Goal: Task Accomplishment & Management: Manage account settings

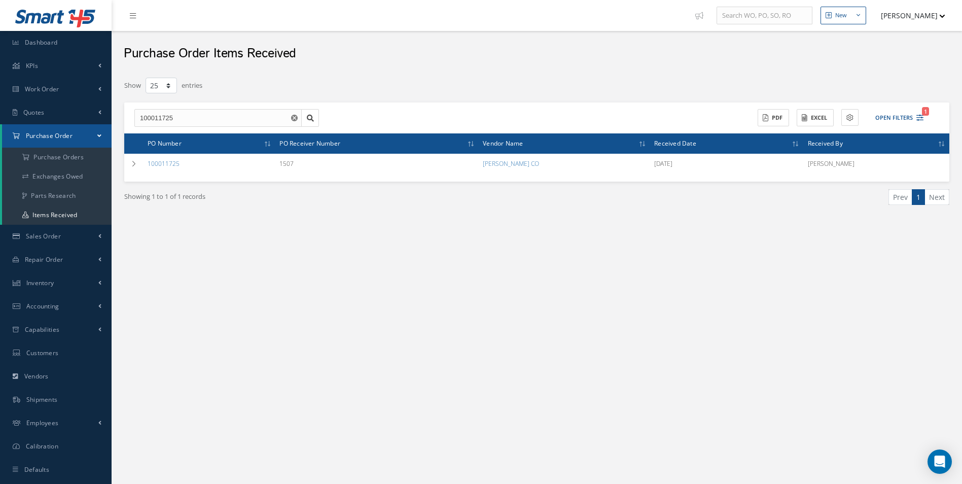
select select "25"
click at [72, 157] on a=1&status_id=2&status_id=3&status_id=5&collapsedFilters"] "Purchase Orders" at bounding box center [56, 157] width 109 height 19
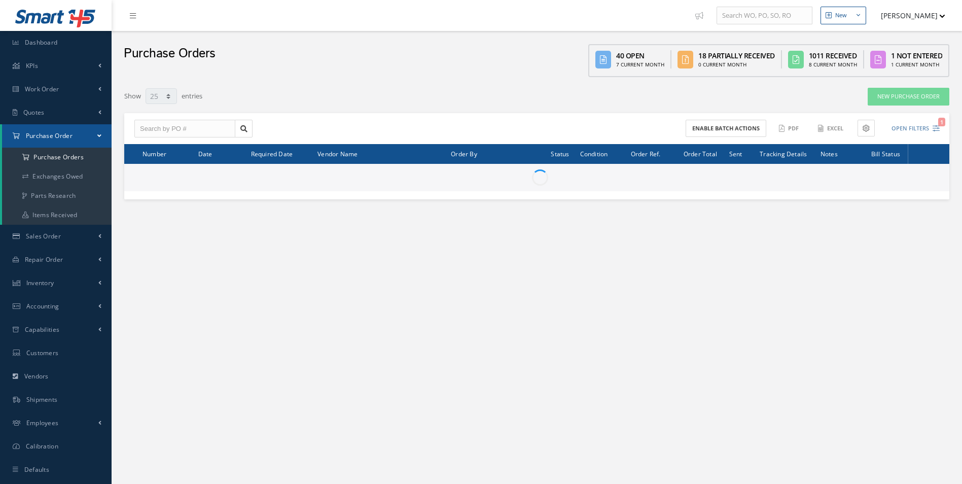
select select "25"
click at [180, 126] on input "text" at bounding box center [184, 129] width 101 height 18
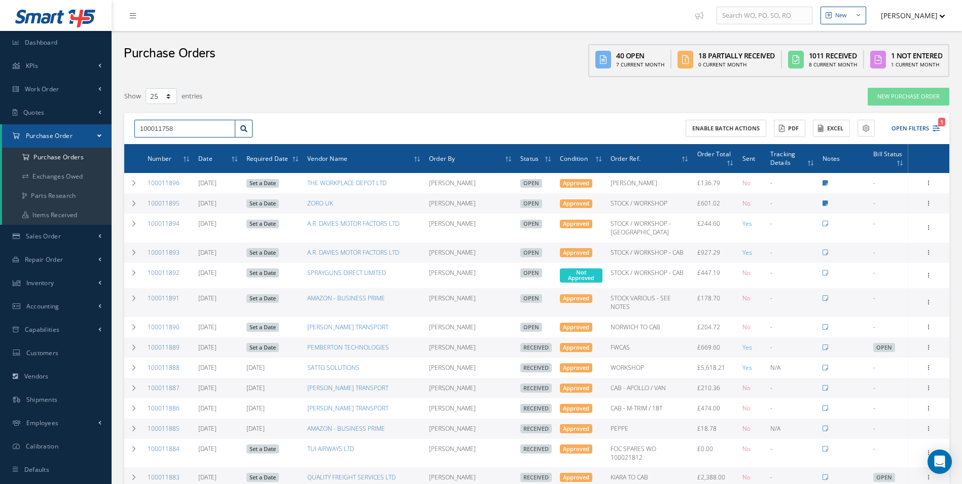
type input "100011758"
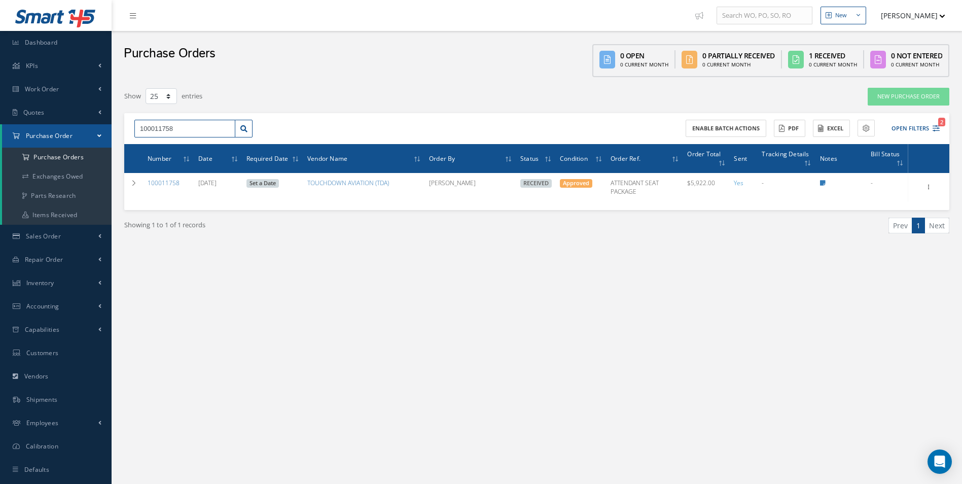
click at [160, 133] on input "100011758" at bounding box center [184, 129] width 101 height 18
click at [592, 291] on div "New New Work Order New Purchase Order New Customer Quote New Sales Order New Re…" at bounding box center [537, 252] width 850 height 504
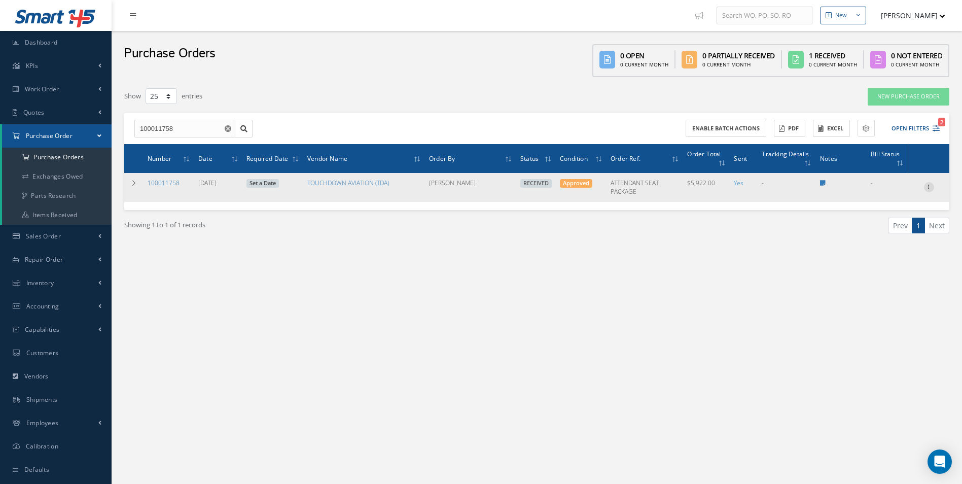
click at [931, 182] on icon at bounding box center [929, 186] width 10 height 8
click at [888, 230] on link "Create Bill" at bounding box center [882, 233] width 80 height 13
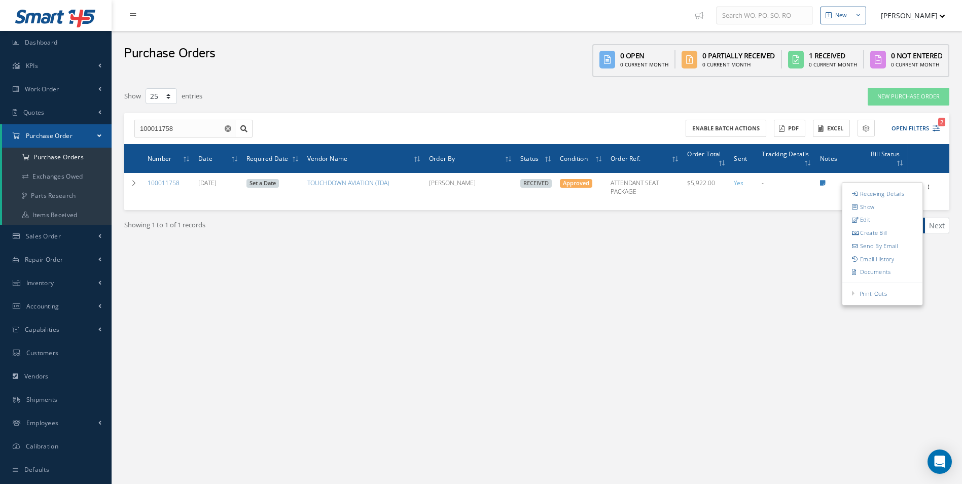
type input "0.00"
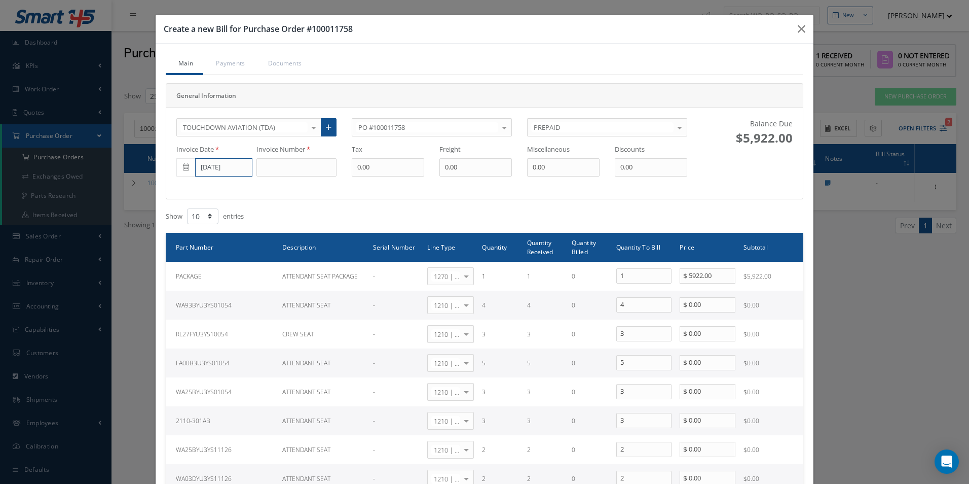
click at [216, 168] on input "[DATE]" at bounding box center [223, 167] width 57 height 18
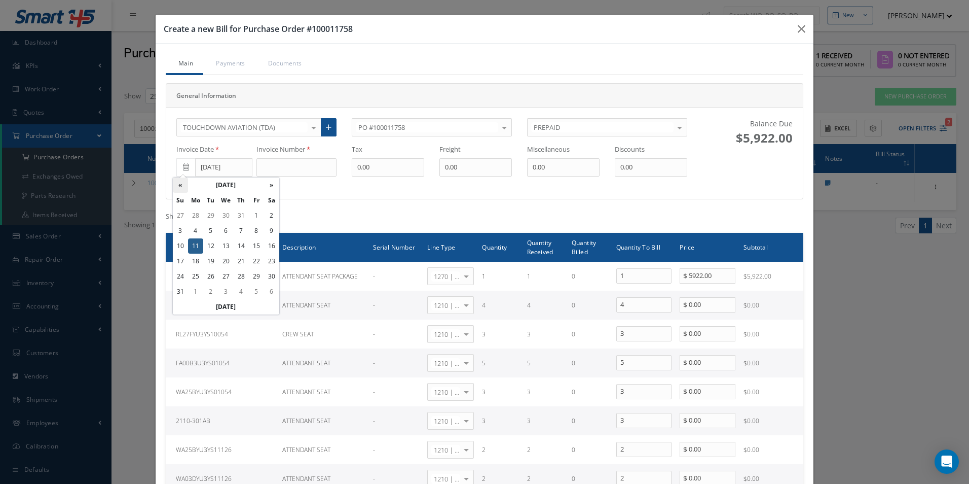
click at [181, 186] on th "«" at bounding box center [180, 184] width 15 height 15
click at [239, 218] on td "3" at bounding box center [241, 215] width 15 height 15
type input "07/03/2025"
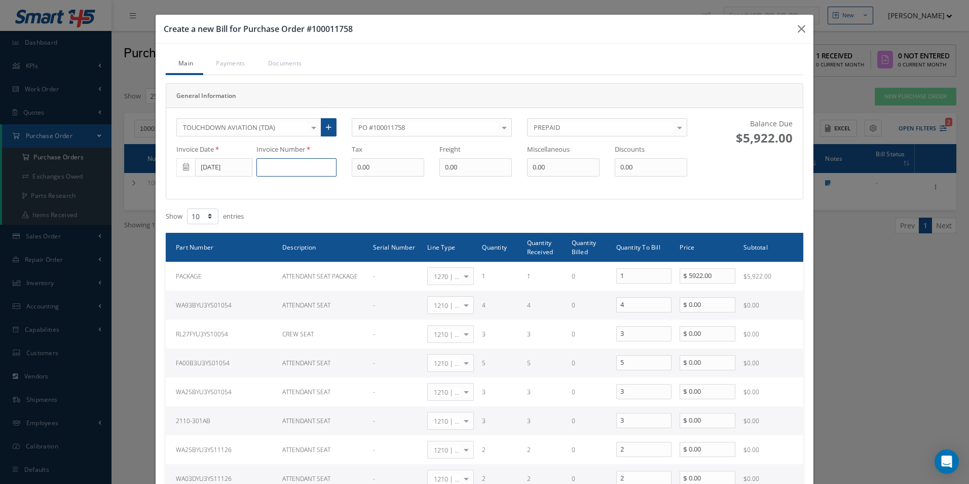
click at [296, 166] on input at bounding box center [296, 167] width 80 height 18
type input "I365708"
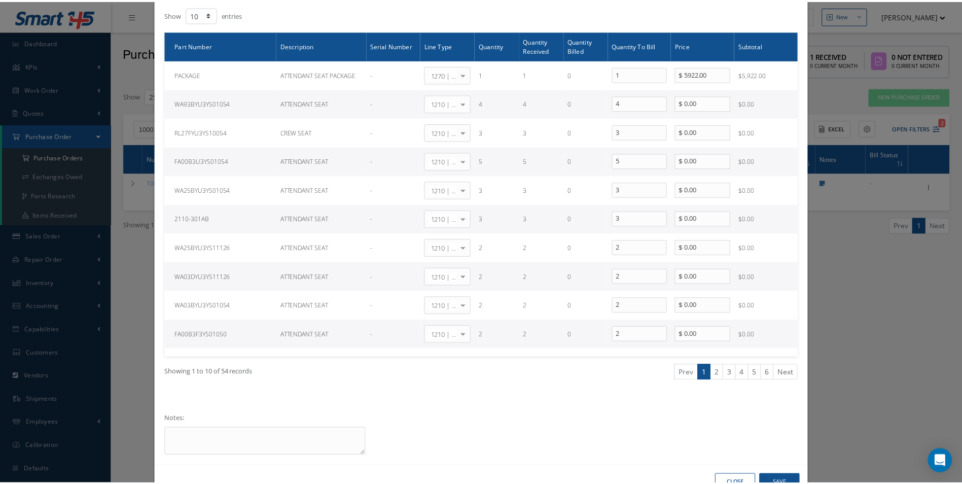
scroll to position [233, 0]
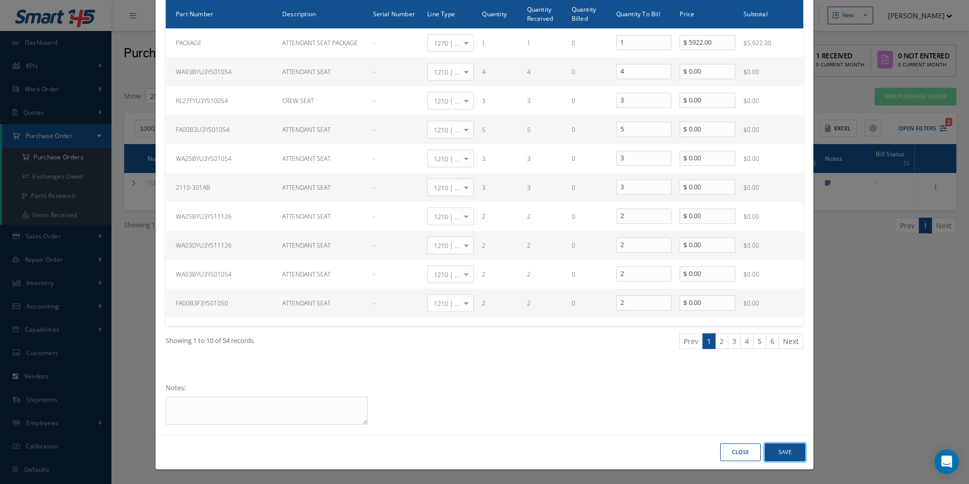
click at [788, 446] on button "Save" at bounding box center [785, 452] width 41 height 18
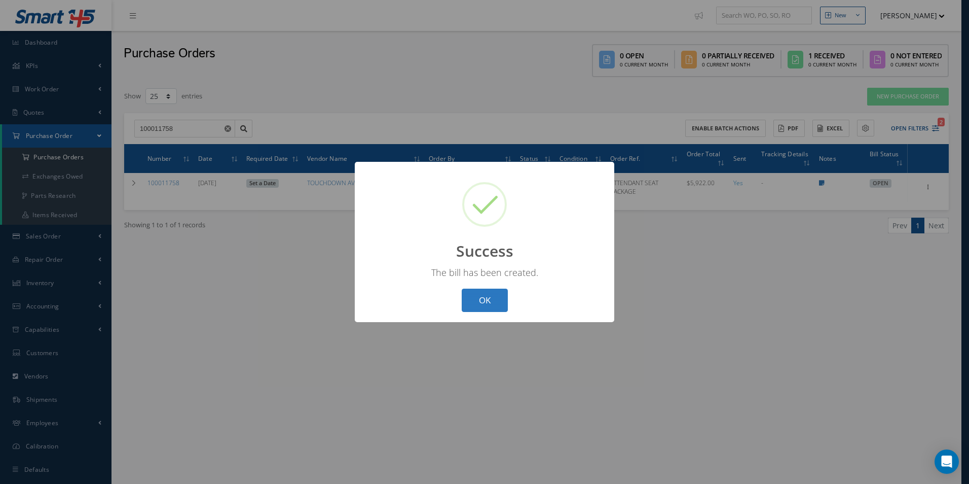
click at [490, 304] on button "OK" at bounding box center [485, 300] width 46 height 24
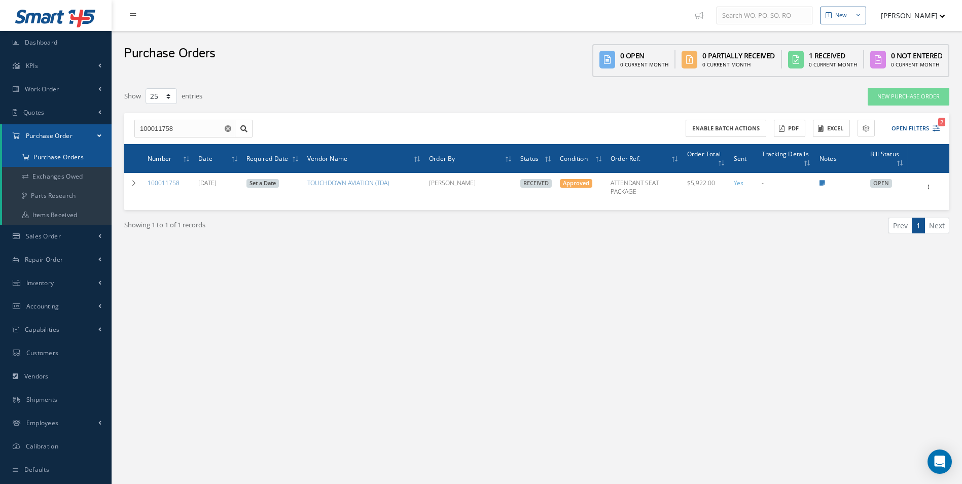
click at [67, 159] on a=1&status_id=2&status_id=3&status_id=5&collapsedFilters"] "Purchase Orders" at bounding box center [56, 157] width 109 height 19
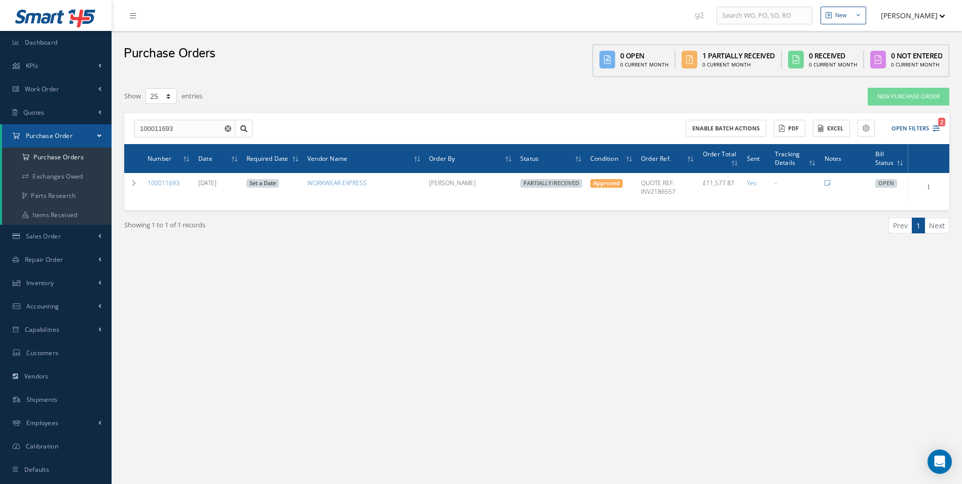
select select "25"
click at [76, 212] on link "Items Received" at bounding box center [56, 214] width 109 height 19
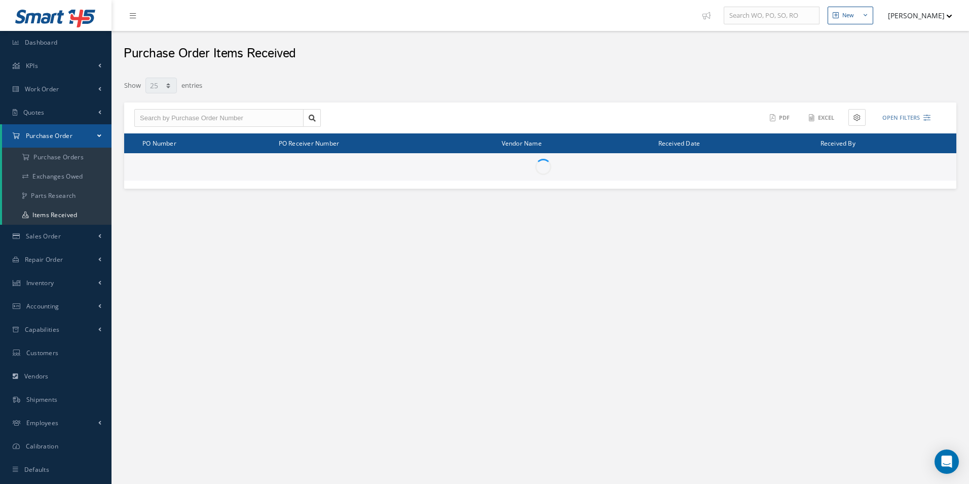
select select "25"
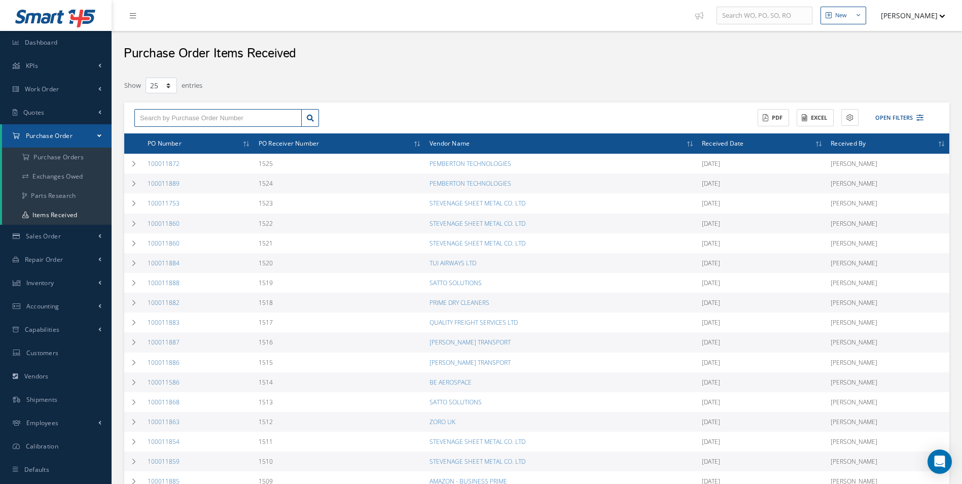
click at [189, 121] on input "text" at bounding box center [217, 118] width 167 height 18
paste input "100011758"
type input "100011758"
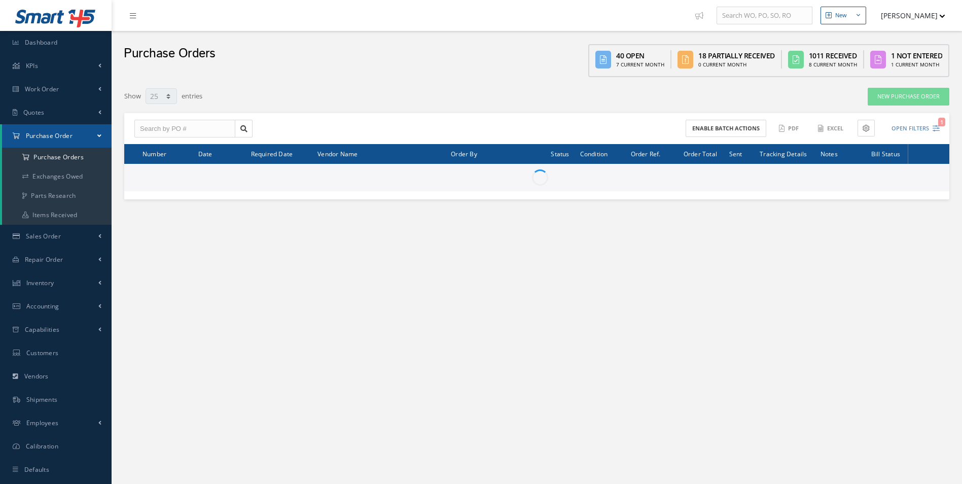
select select "25"
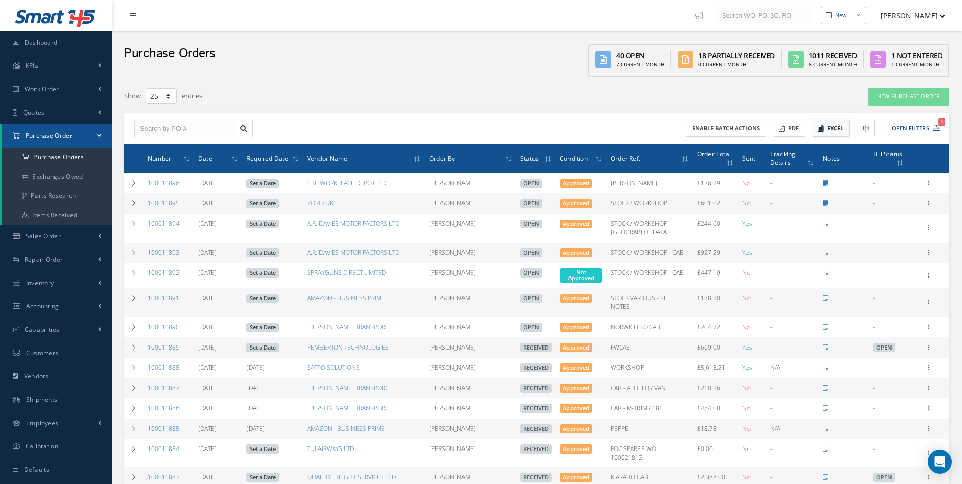
click at [838, 132] on button "Excel" at bounding box center [831, 129] width 37 height 18
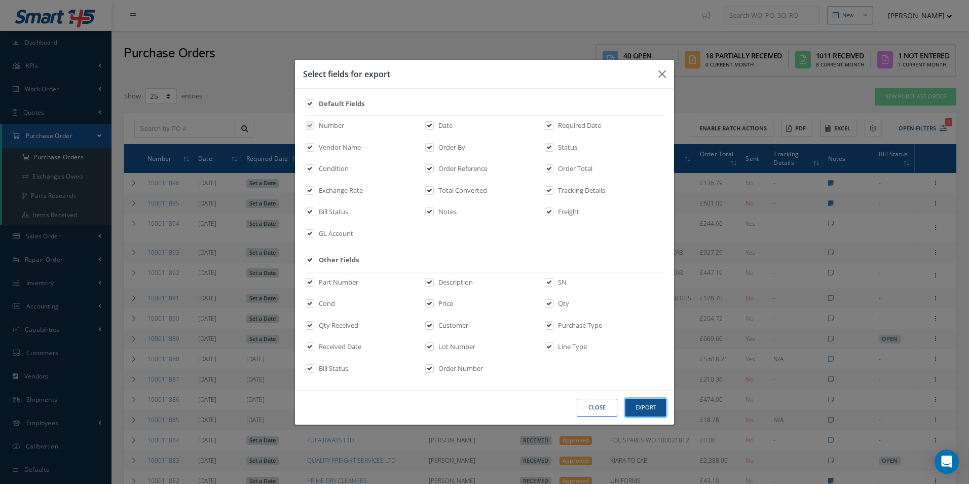
click at [0, 0] on button "Export" at bounding box center [0, 0] width 0 height 0
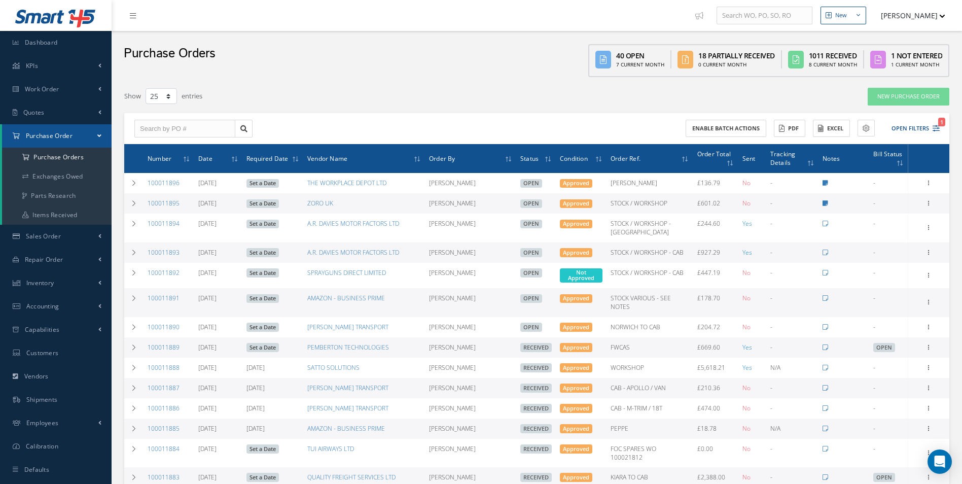
click at [625, 104] on div "New Purchase Order" at bounding box center [782, 96] width 350 height 18
click at [902, 128] on button "Open Filters 1" at bounding box center [910, 128] width 57 height 17
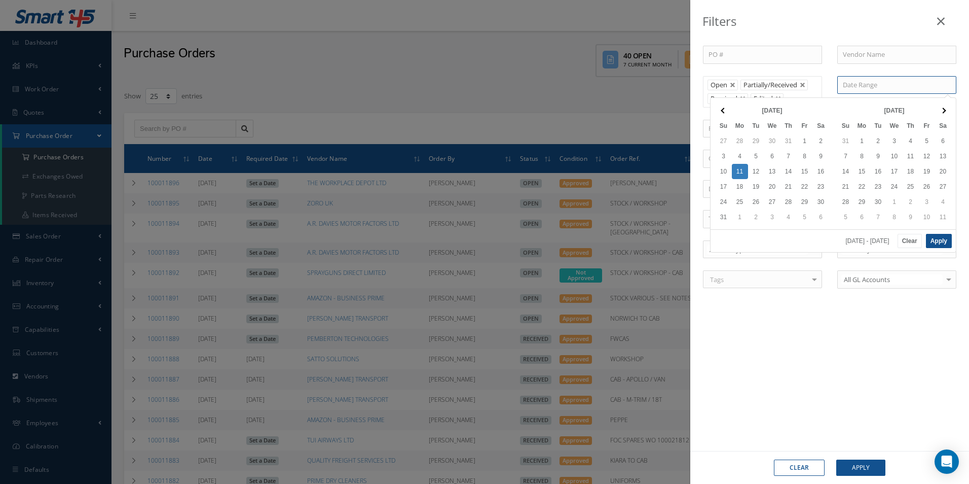
click at [860, 87] on input at bounding box center [896, 85] width 119 height 18
click at [726, 111] on span at bounding box center [724, 110] width 6 height 6
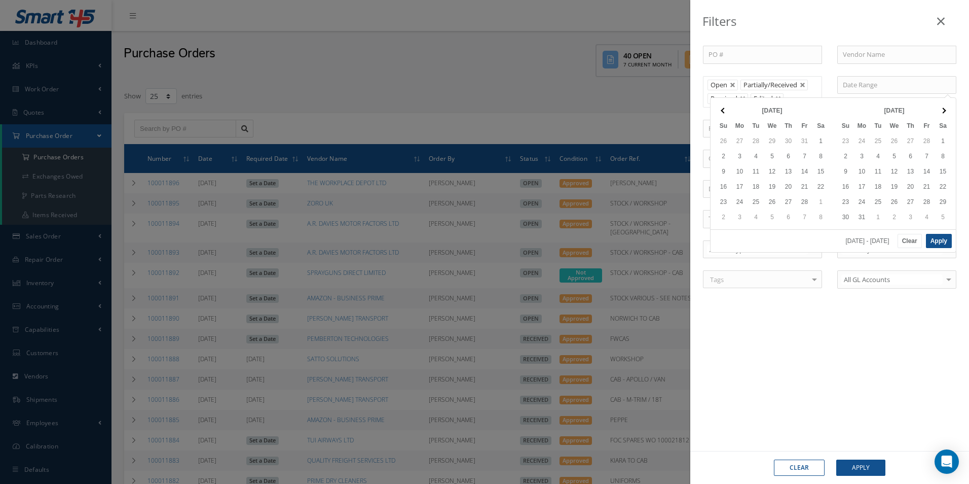
click at [726, 111] on span at bounding box center [724, 110] width 6 height 6
click at [939, 109] on th at bounding box center [943, 110] width 16 height 15
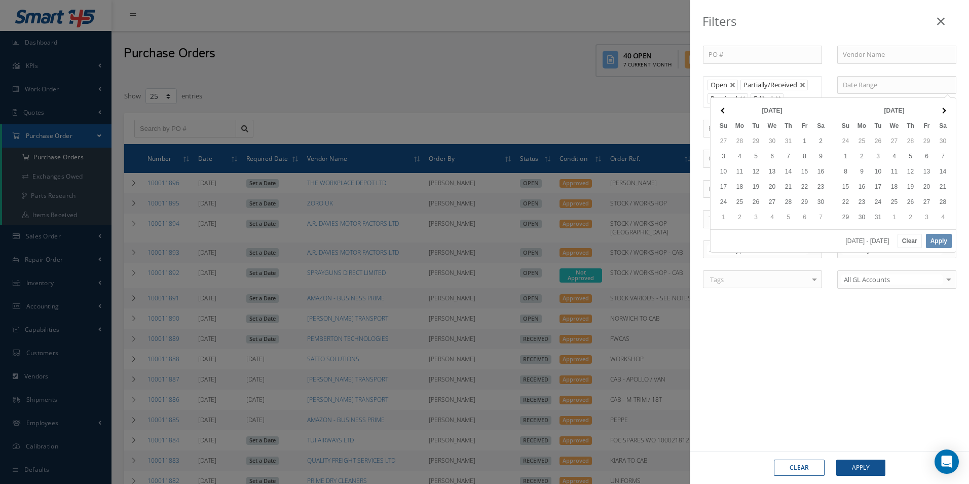
click at [939, 109] on th at bounding box center [943, 110] width 16 height 15
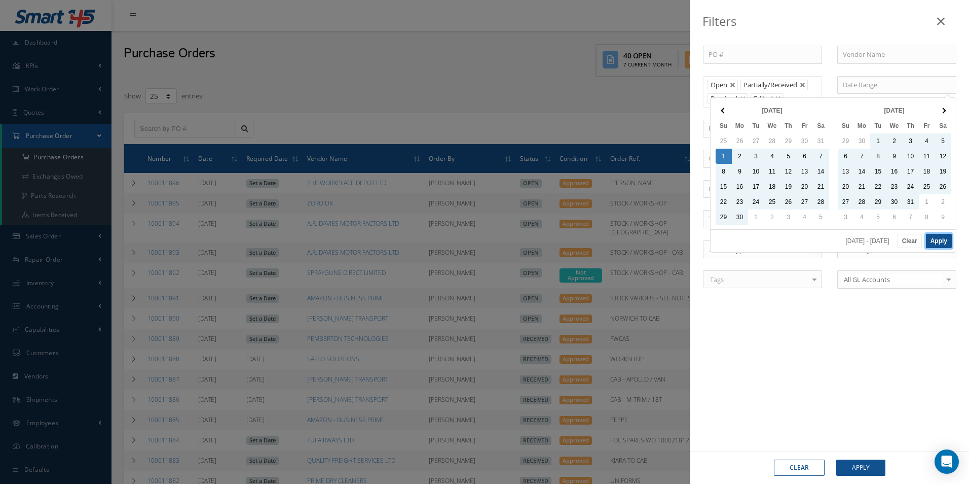
click at [939, 239] on button "Apply" at bounding box center [939, 241] width 26 height 14
type input "09/01/2024 - 07/31/2025"
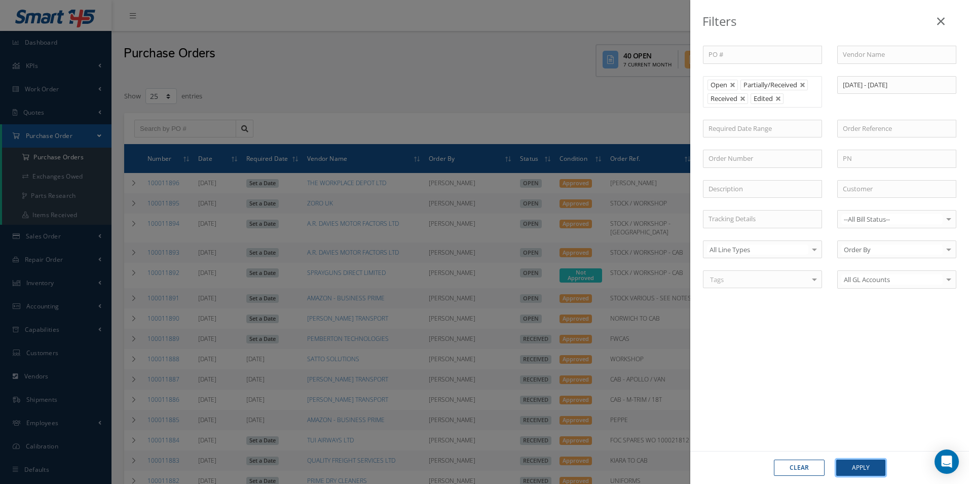
click at [852, 467] on button "Apply" at bounding box center [860, 467] width 49 height 16
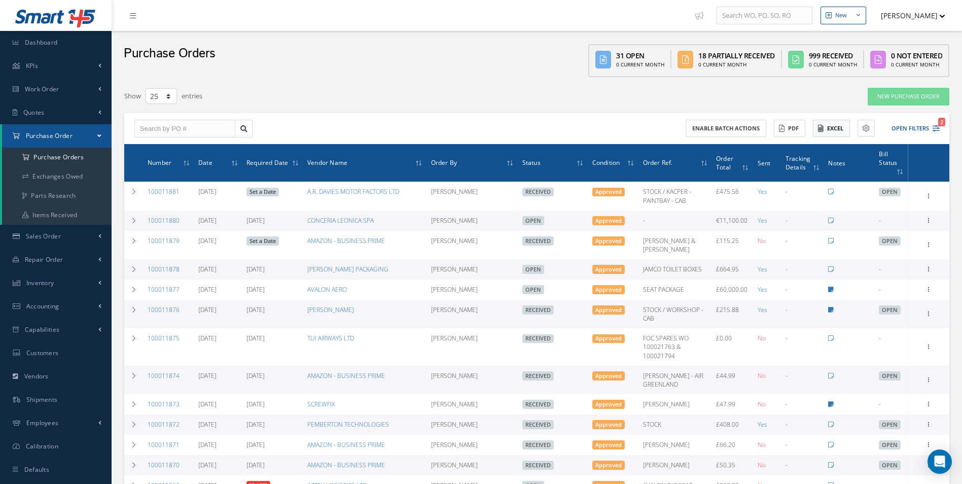
click at [838, 127] on button "Excel" at bounding box center [831, 129] width 37 height 18
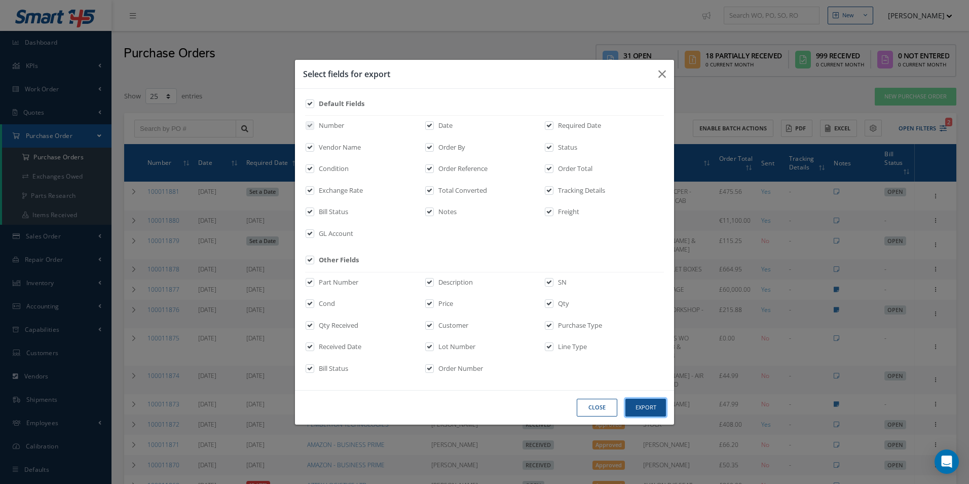
click at [0, 0] on button "Export" at bounding box center [0, 0] width 0 height 0
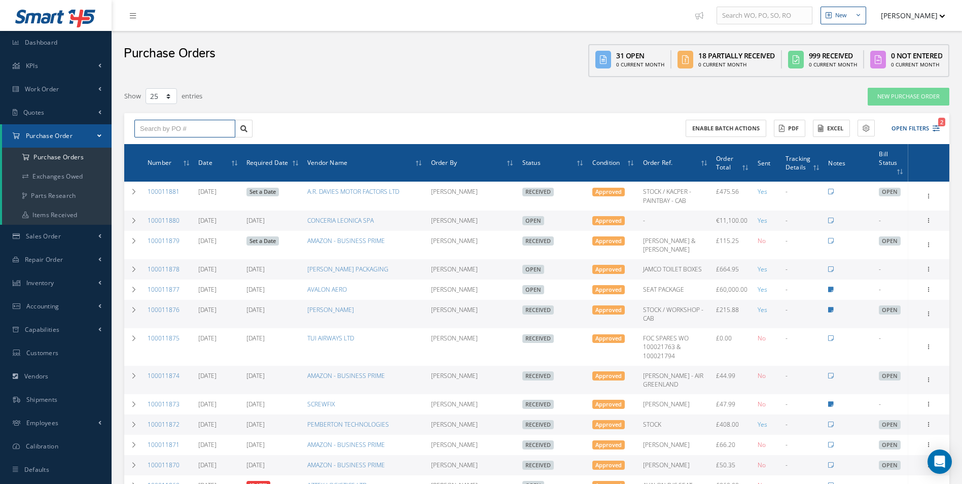
click at [177, 132] on input "text" at bounding box center [184, 129] width 101 height 18
type input "100011752"
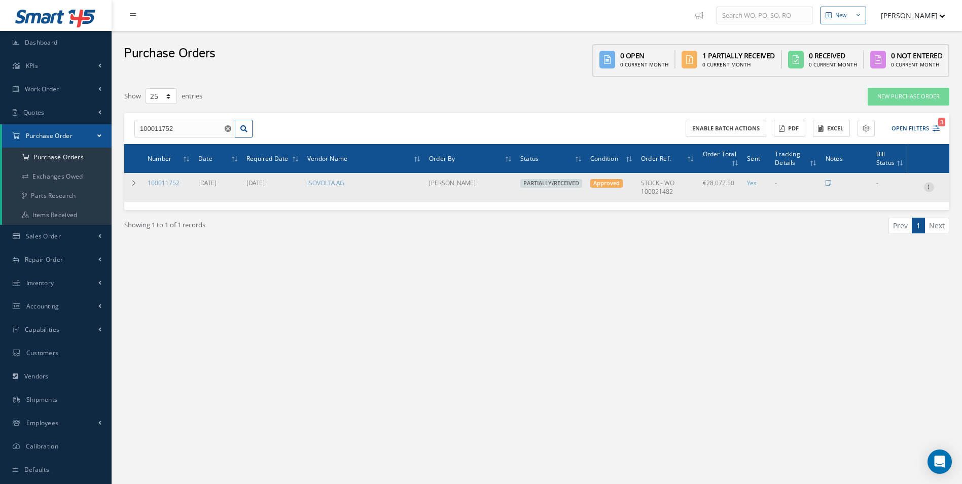
click at [928, 192] on div at bounding box center [929, 187] width 10 height 10
click at [895, 231] on link "Create Bill" at bounding box center [882, 233] width 80 height 13
type input "0.00"
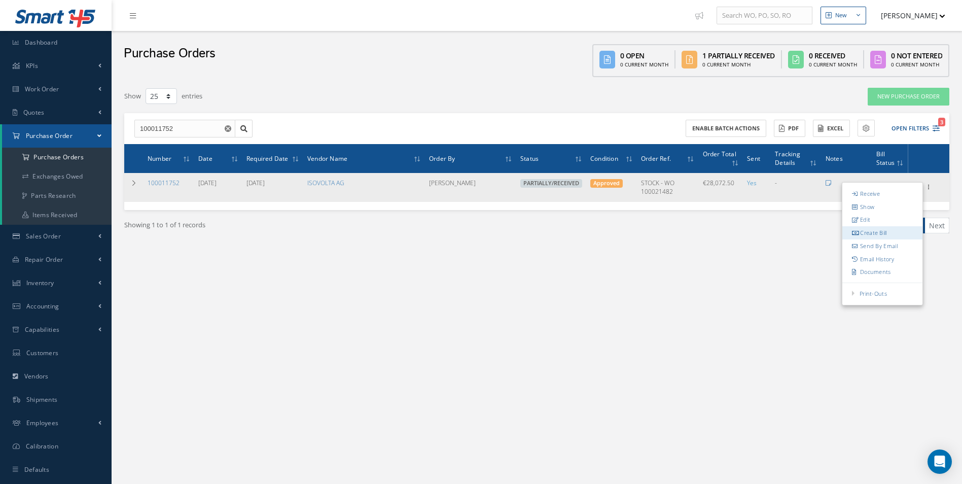
type input "0.00"
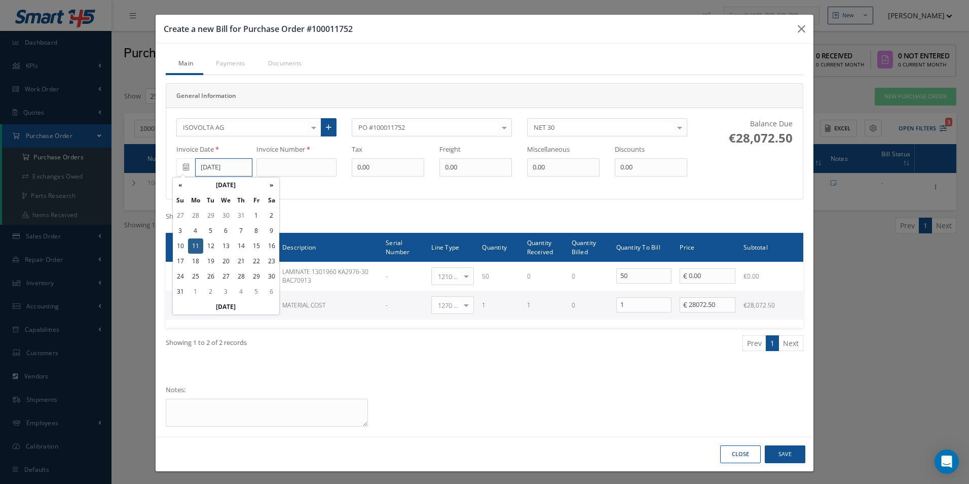
click at [229, 168] on input "[DATE]" at bounding box center [223, 167] width 57 height 18
click at [187, 182] on th "«" at bounding box center [180, 184] width 15 height 15
drag, startPoint x: 208, startPoint y: 215, endPoint x: 231, endPoint y: 209, distance: 24.1
click at [208, 215] on td "1" at bounding box center [210, 215] width 15 height 15
type input "[DATE]"
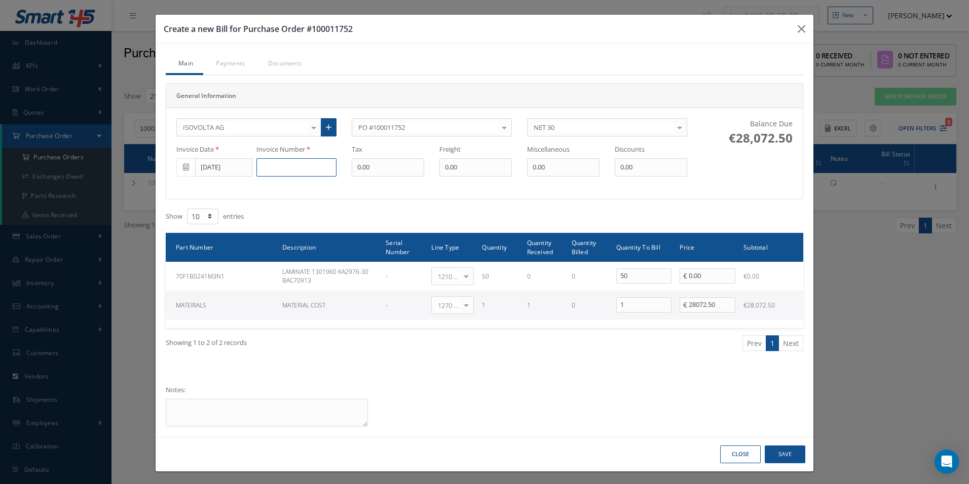
click at [290, 172] on input at bounding box center [296, 167] width 80 height 18
type input "29035732"
click at [779, 452] on button "Save" at bounding box center [785, 454] width 41 height 18
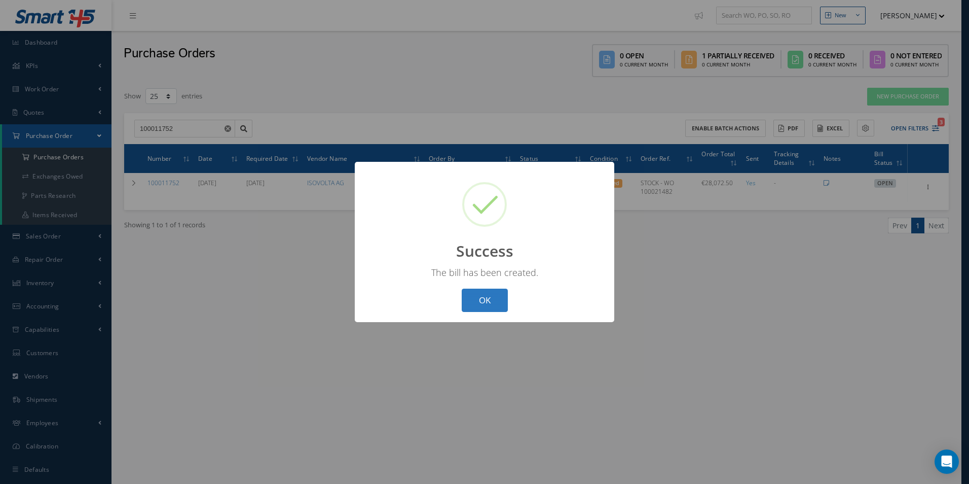
click at [492, 296] on button "OK" at bounding box center [485, 300] width 46 height 24
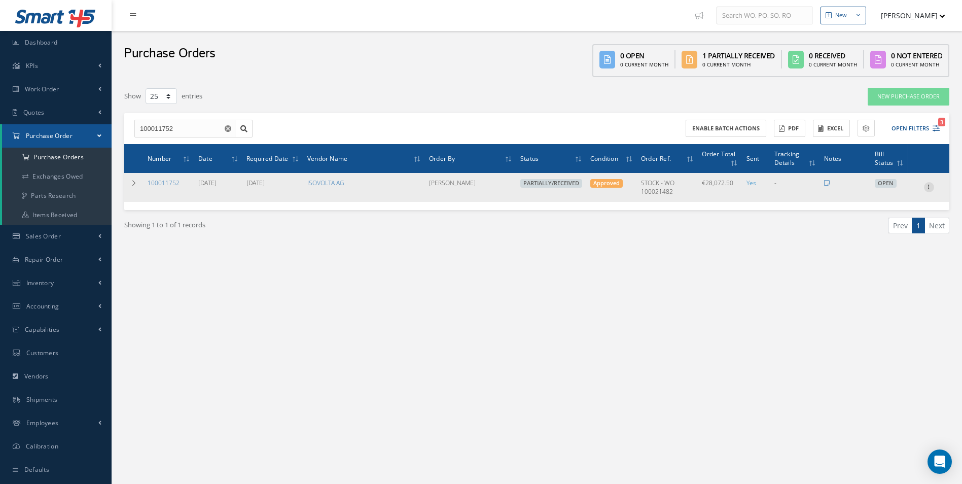
click at [931, 184] on icon at bounding box center [929, 186] width 10 height 8
click at [134, 185] on icon at bounding box center [133, 183] width 7 height 6
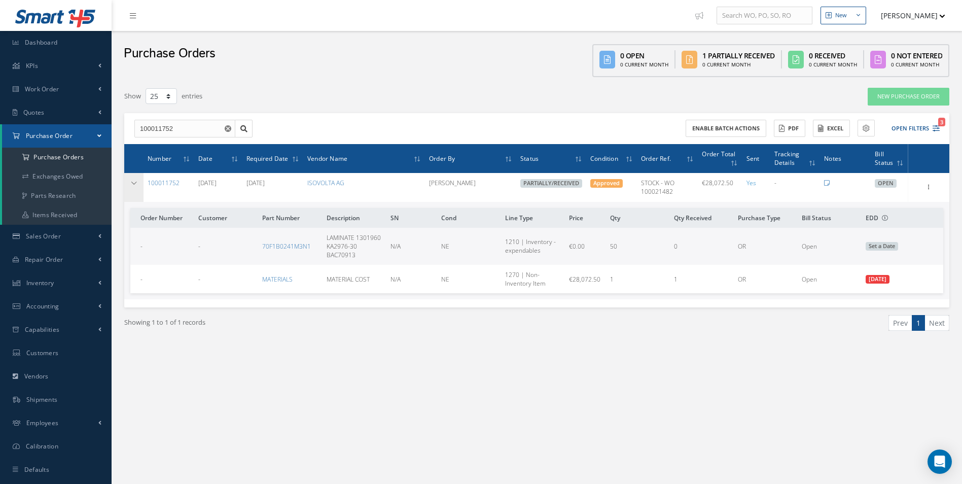
click at [137, 188] on td at bounding box center [133, 187] width 19 height 28
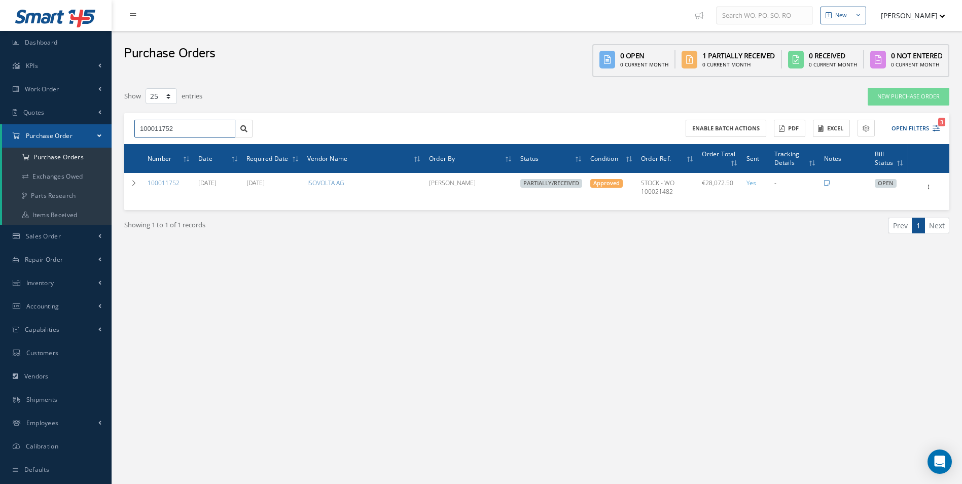
drag, startPoint x: 161, startPoint y: 134, endPoint x: 0, endPoint y: 130, distance: 160.7
click at [0, 131] on html "Smart 145 Dashboard KPIs Work Order Accounting Work Order Work Order Work Order…" at bounding box center [481, 242] width 962 height 484
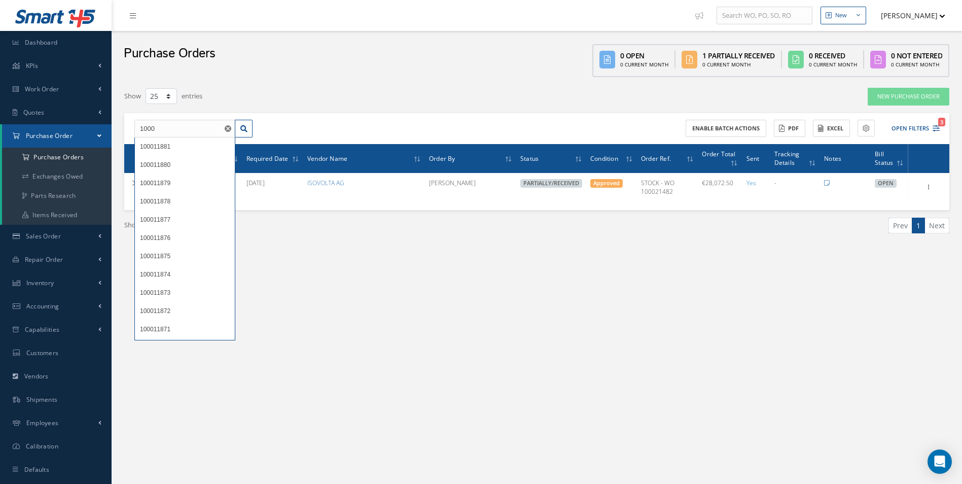
click at [504, 318] on div "New New Work Order New Purchase Order New Customer Quote New Sales Order New Re…" at bounding box center [537, 252] width 850 height 504
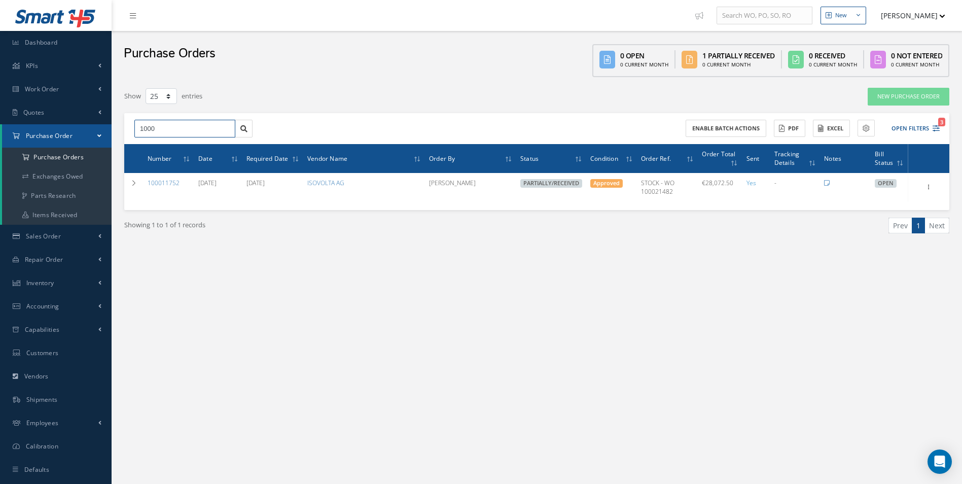
click at [176, 130] on input "1000" at bounding box center [184, 129] width 101 height 18
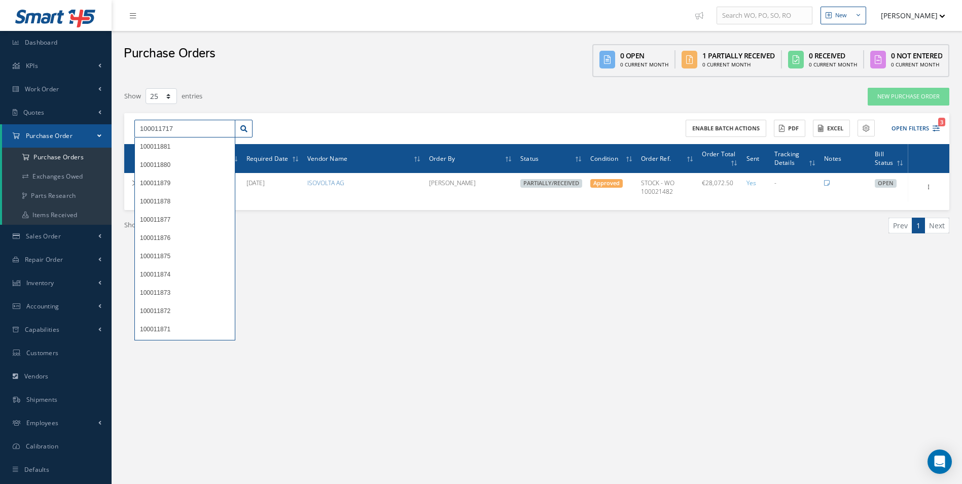
type input "100011717"
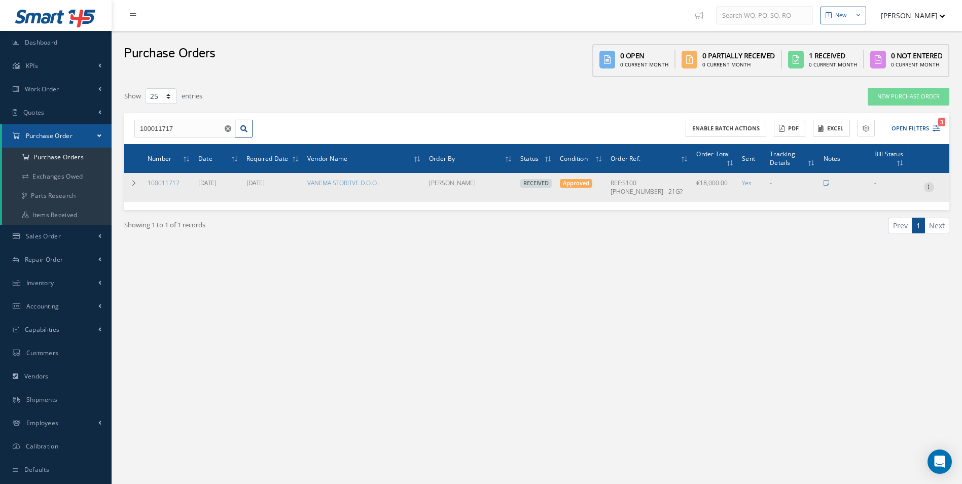
click at [928, 184] on icon at bounding box center [929, 186] width 10 height 8
click at [881, 230] on link "Create Bill" at bounding box center [882, 233] width 80 height 13
type input "0.00"
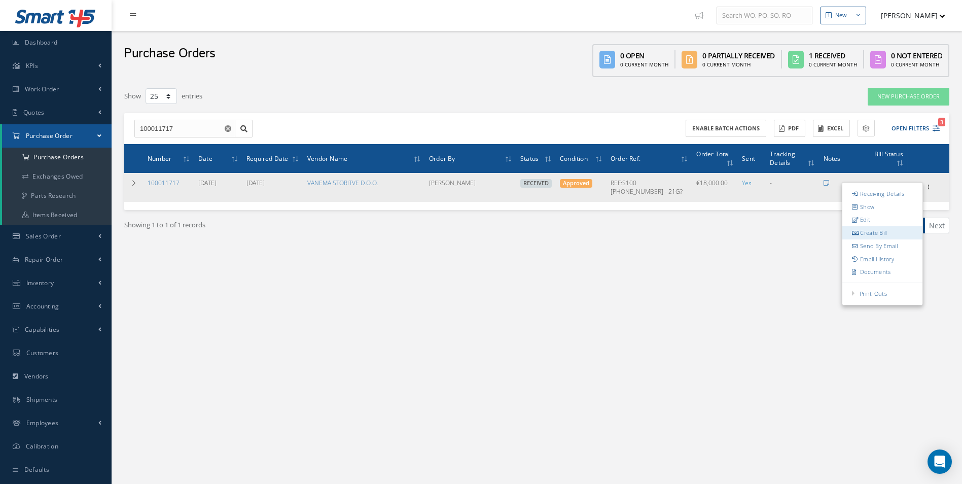
type input "0.00"
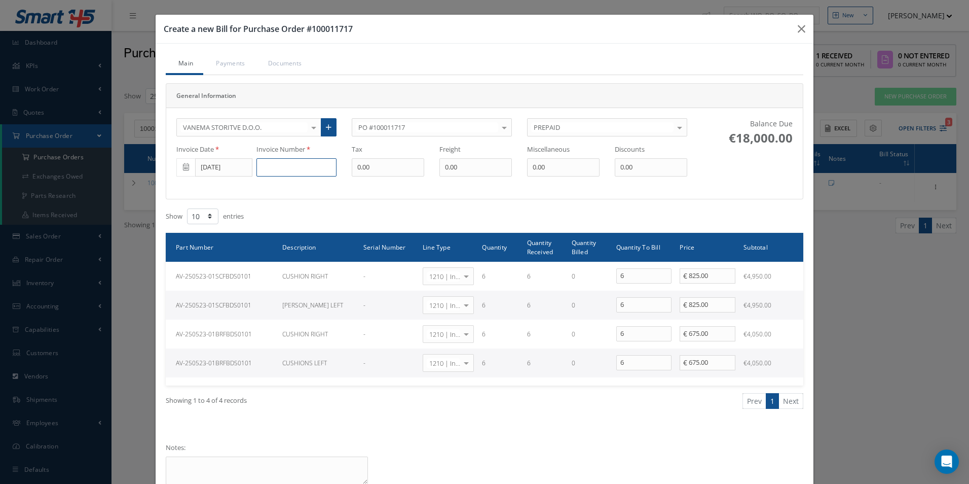
click at [303, 168] on input at bounding box center [296, 167] width 80 height 18
click at [223, 169] on input "[DATE]" at bounding box center [223, 167] width 57 height 18
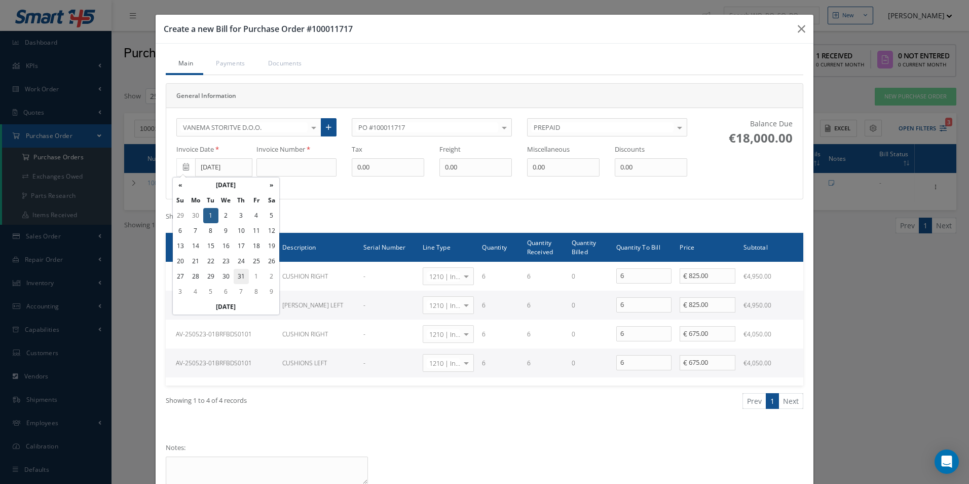
click at [240, 277] on td "31" at bounding box center [241, 276] width 15 height 15
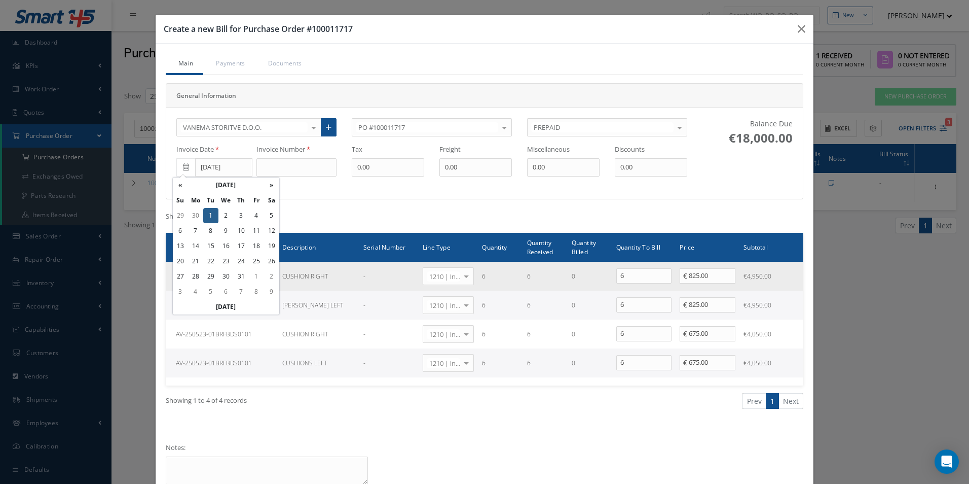
type input "[DATE]"
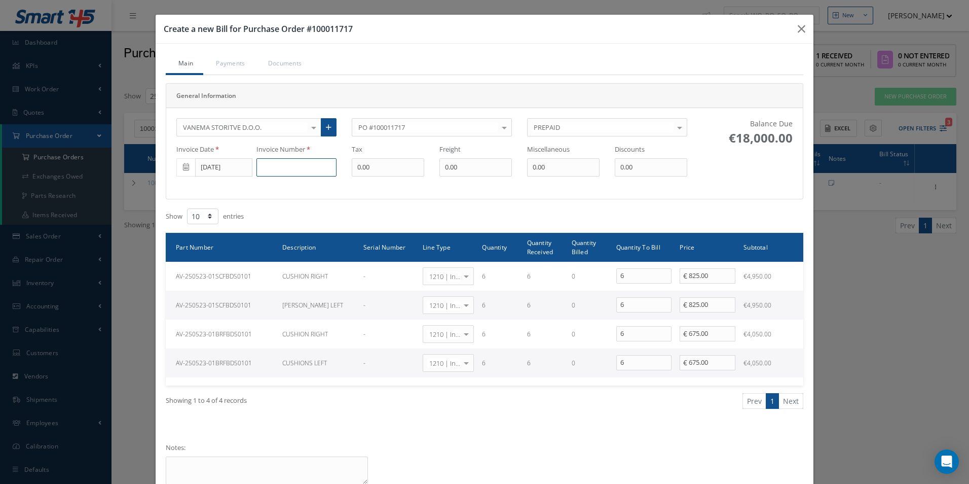
click at [289, 164] on input at bounding box center [296, 167] width 80 height 18
type input "PRP-25000004"
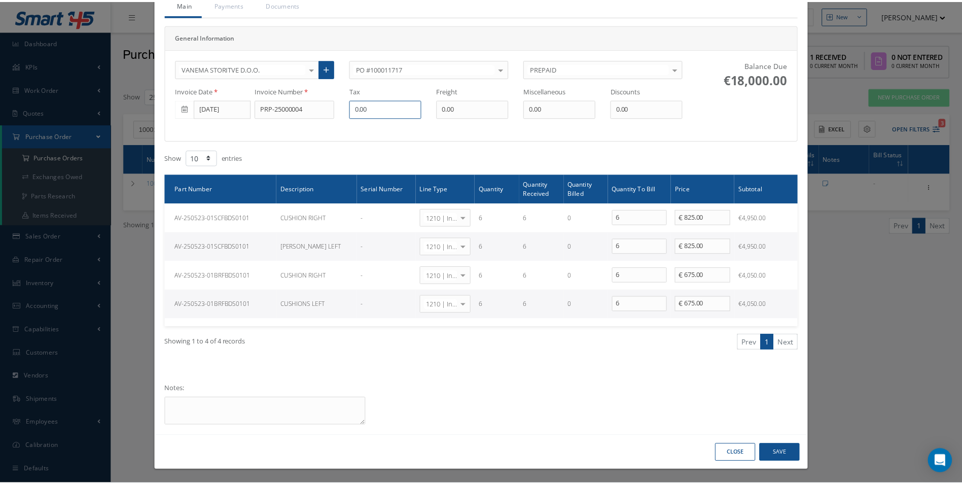
scroll to position [60, 0]
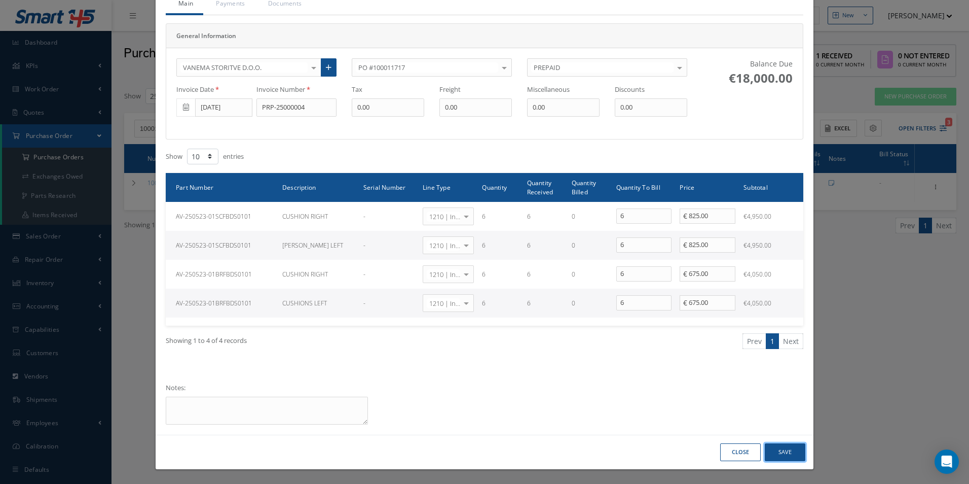
click at [777, 447] on button "Save" at bounding box center [785, 452] width 41 height 18
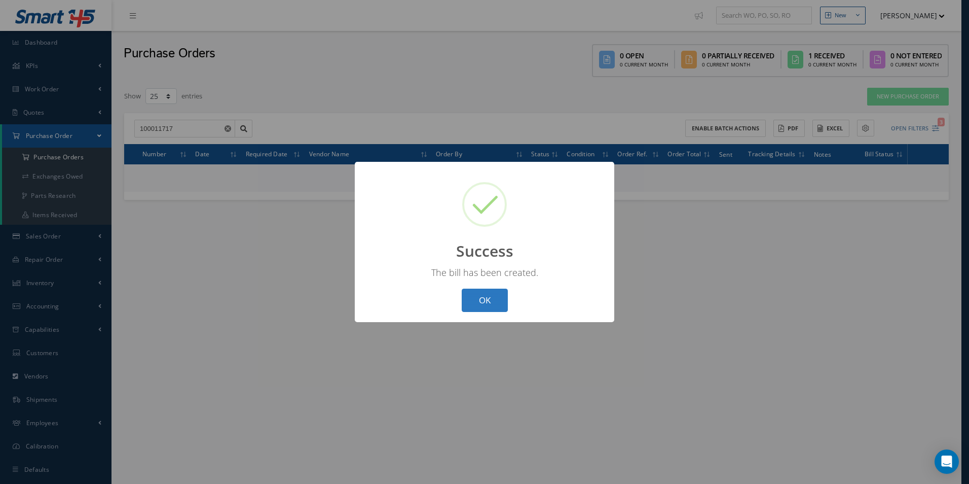
click at [486, 300] on button "OK" at bounding box center [485, 300] width 46 height 24
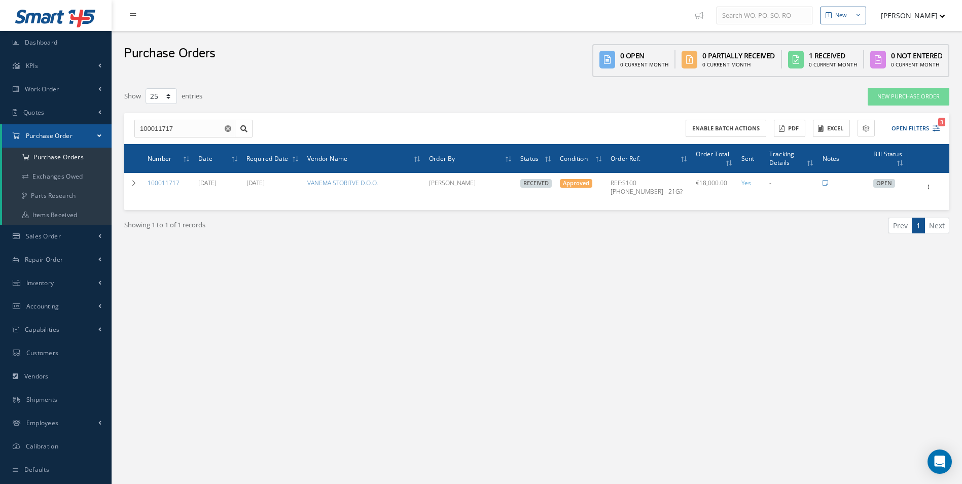
click at [225, 128] on icon "Reset" at bounding box center [228, 128] width 7 height 7
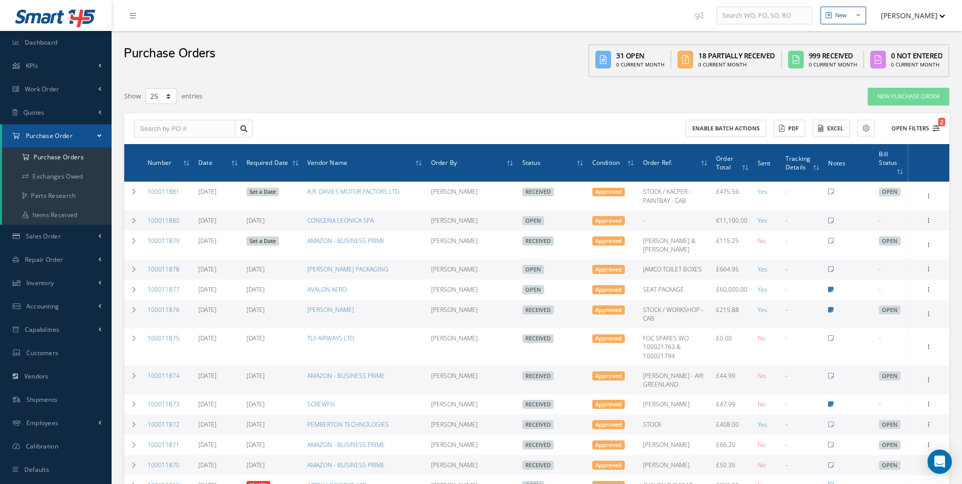
click at [904, 128] on button "Open Filters 2" at bounding box center [910, 128] width 57 height 17
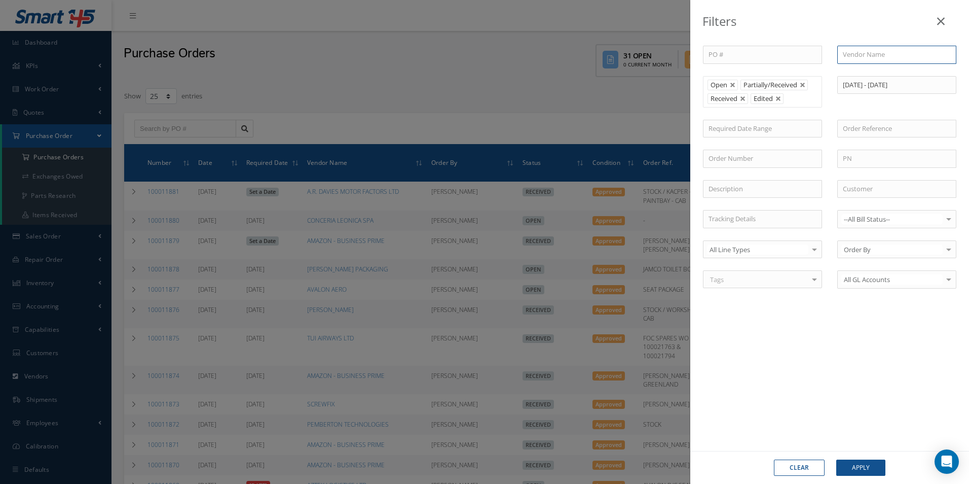
click at [878, 59] on input "text" at bounding box center [896, 55] width 119 height 18
click at [894, 73] on span "VANEMA STORITVE D.O.O." at bounding box center [882, 72] width 79 height 9
type input "VANEMA STORITVE D.O.O."
click at [923, 80] on input "09/01/2024 - 07/31/2025" at bounding box center [896, 85] width 119 height 18
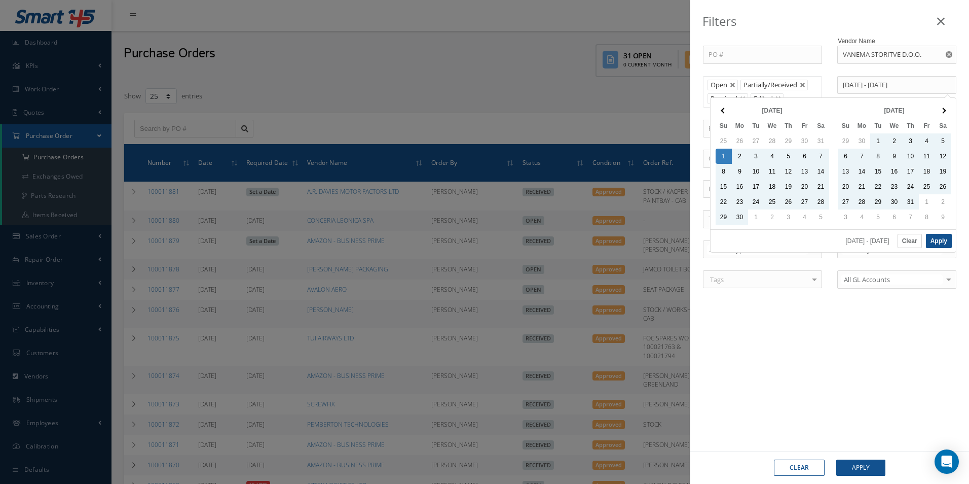
click at [908, 239] on button "Clear" at bounding box center [910, 241] width 24 height 14
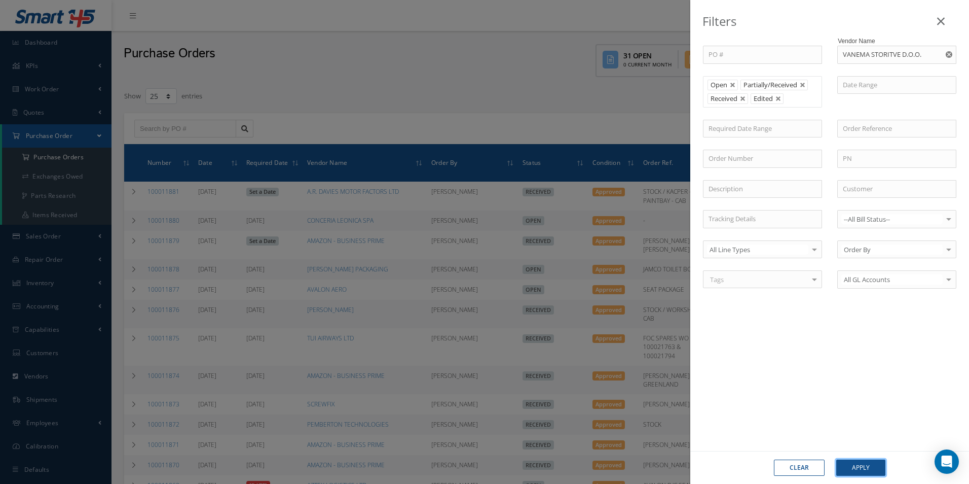
click at [870, 462] on button "Apply" at bounding box center [860, 467] width 49 height 16
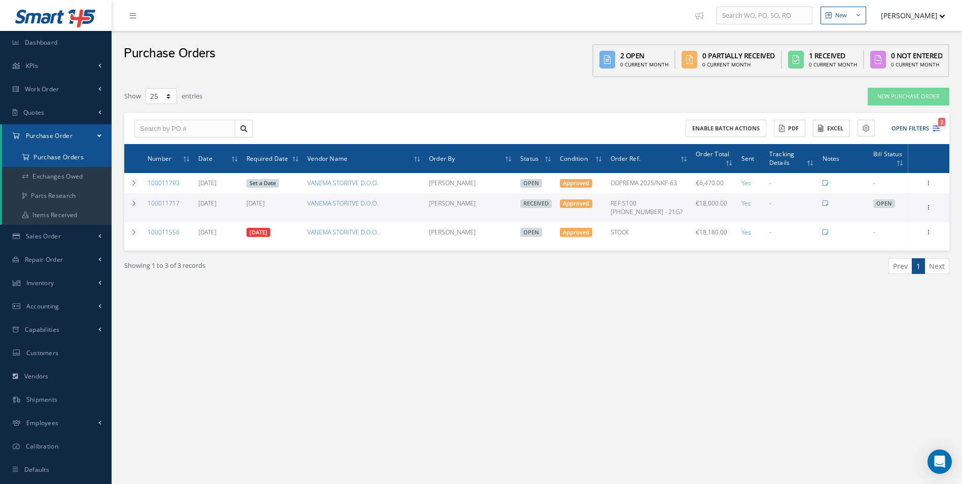
click at [70, 157] on a=1&status_id=2&status_id=3&status_id=5&collapsedFilters"] "Purchase Orders" at bounding box center [56, 157] width 109 height 19
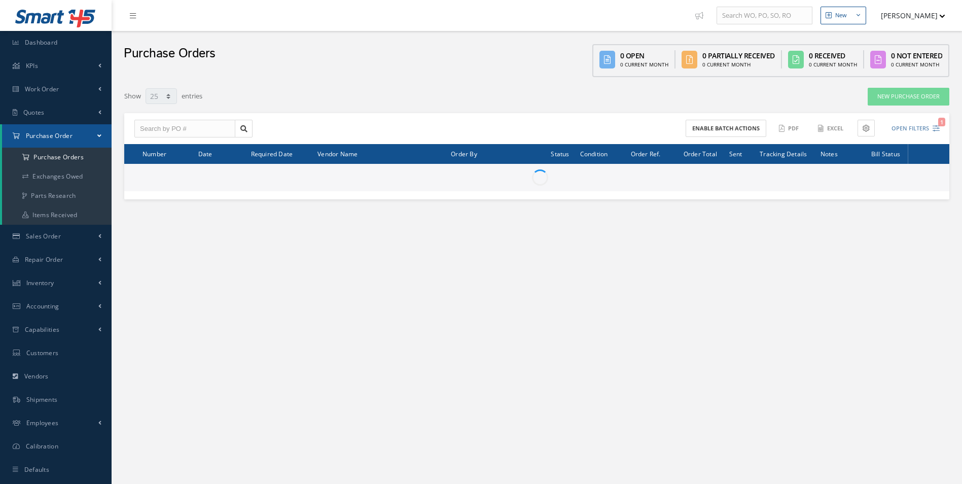
select select "25"
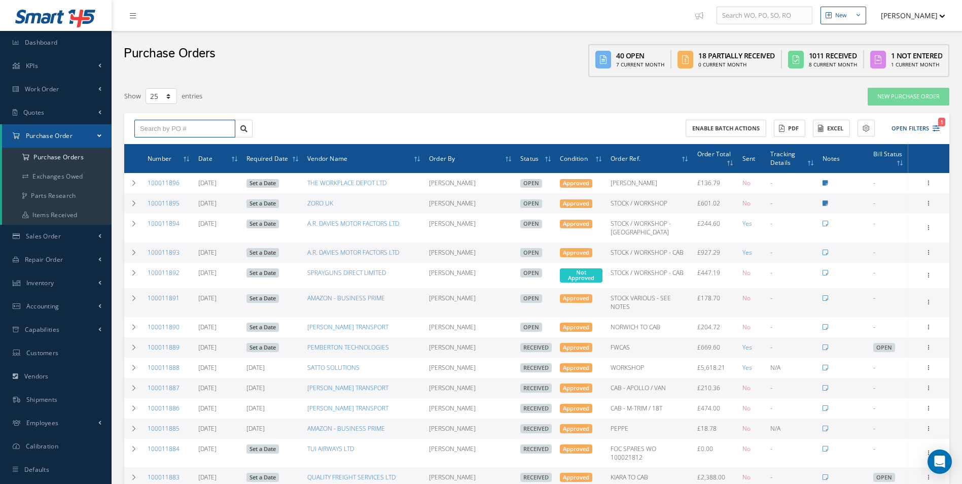
click at [183, 128] on input "text" at bounding box center [184, 129] width 101 height 18
type input "100011682"
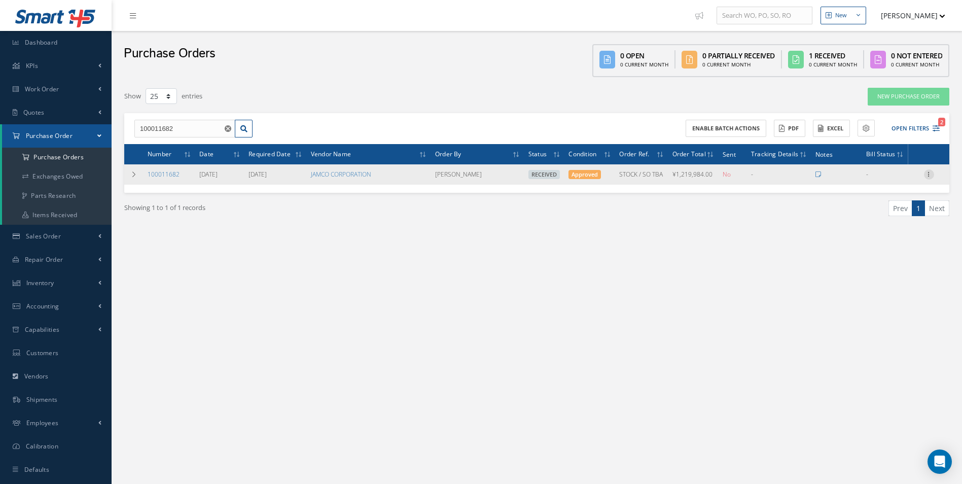
click at [928, 173] on icon at bounding box center [929, 173] width 10 height 8
click at [887, 216] on link "Create Bill" at bounding box center [882, 219] width 80 height 13
type input "0.00"
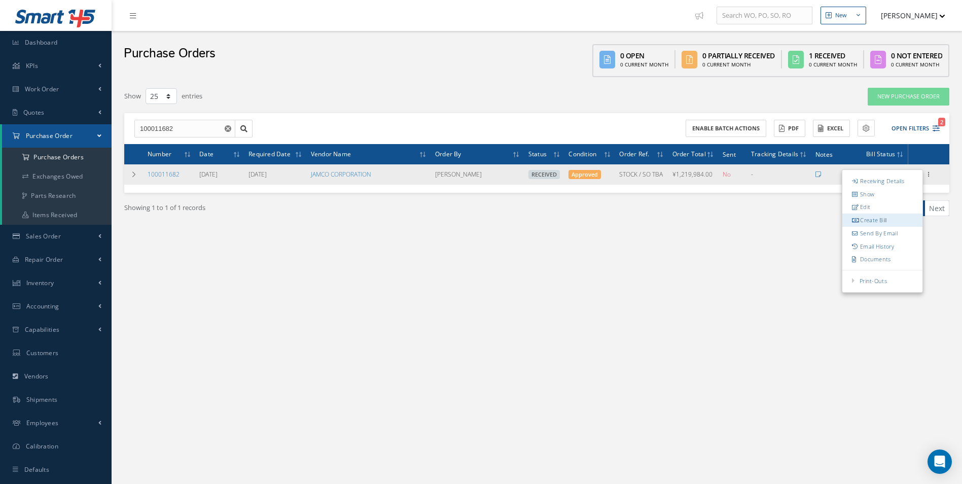
type input "0.00"
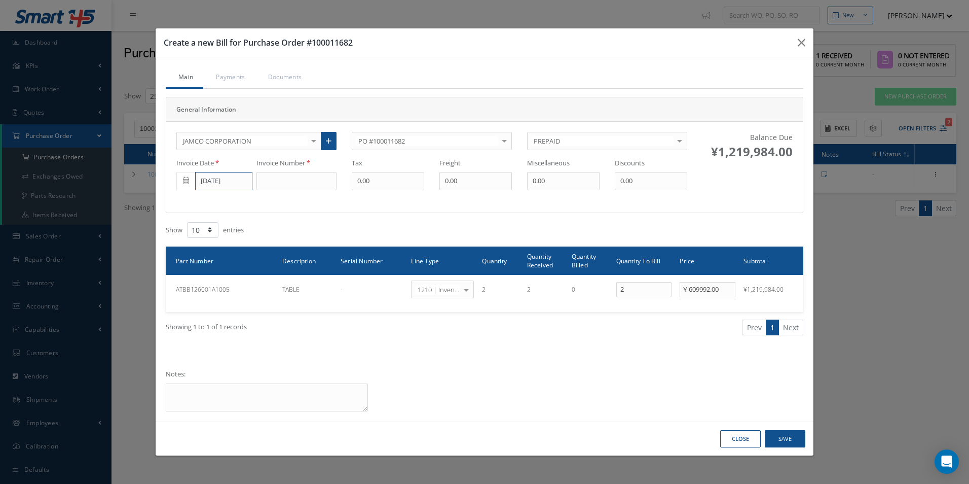
click at [232, 182] on input "[DATE]" at bounding box center [223, 181] width 57 height 18
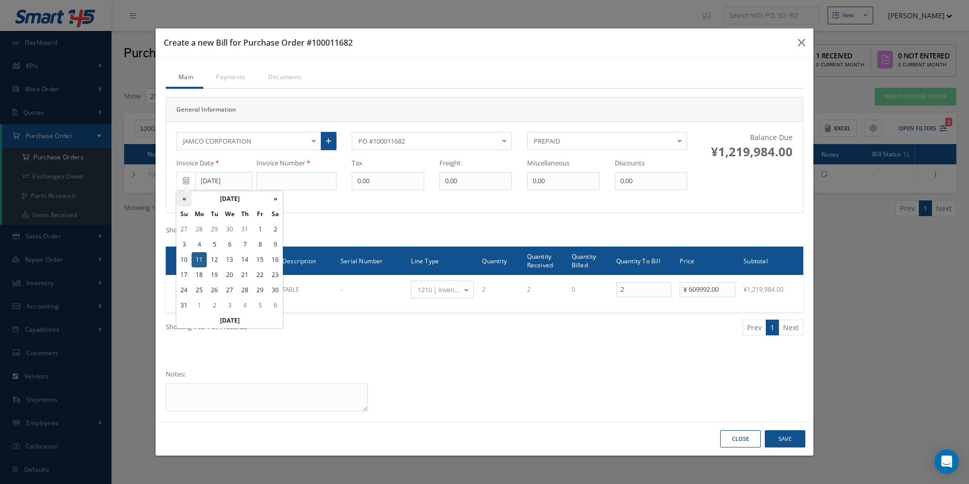
click at [189, 200] on th "«" at bounding box center [183, 198] width 15 height 15
click at [243, 286] on td "31" at bounding box center [244, 289] width 15 height 15
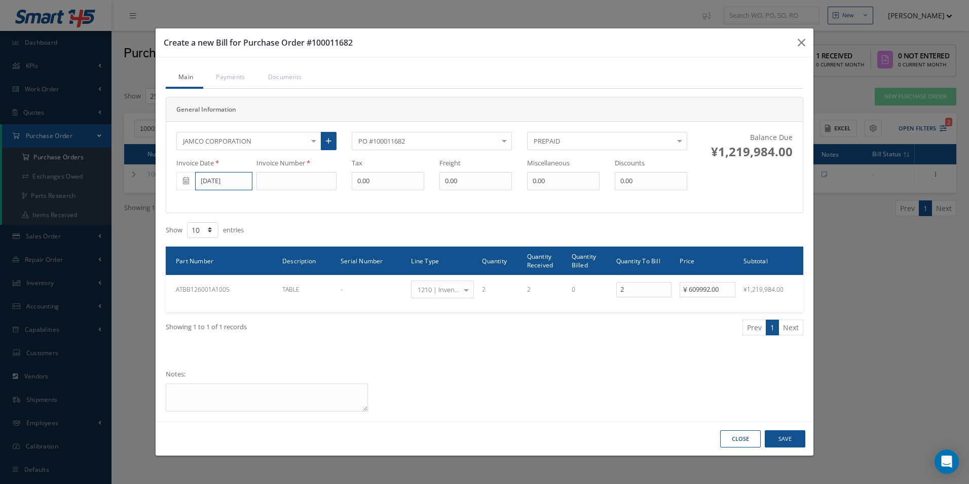
click at [225, 182] on input "[DATE]" at bounding box center [223, 181] width 57 height 18
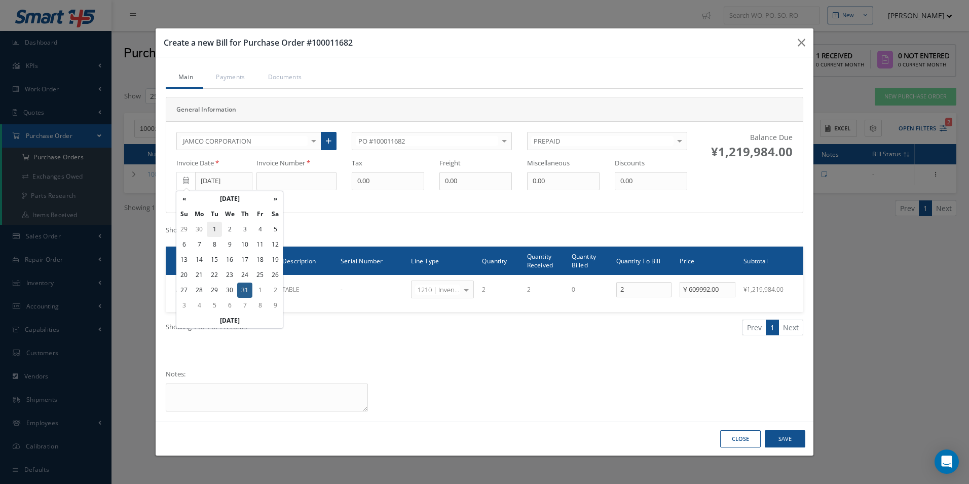
click at [217, 227] on td "1" at bounding box center [214, 229] width 15 height 15
type input "[DATE]"
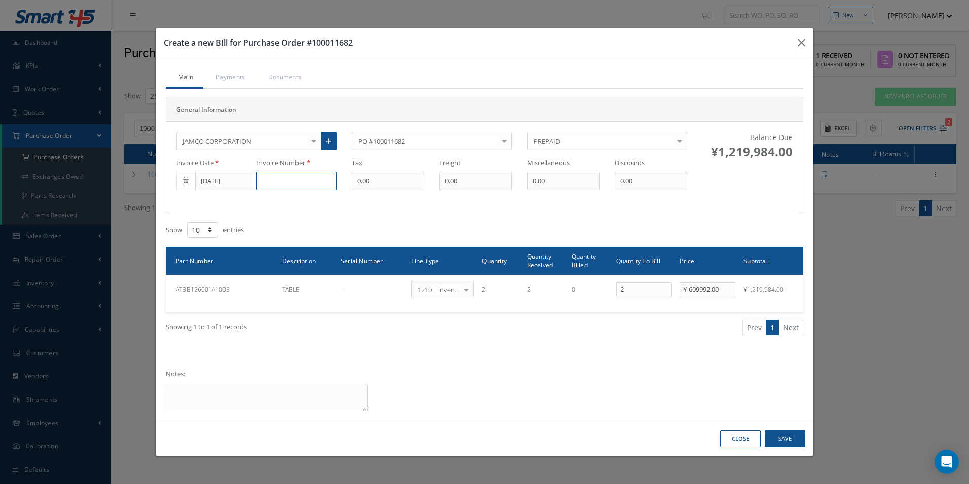
drag, startPoint x: 276, startPoint y: 179, endPoint x: 283, endPoint y: 179, distance: 7.1
click at [276, 179] on input at bounding box center [296, 181] width 80 height 18
type input "PINV11048"
click at [787, 437] on button "Save" at bounding box center [785, 439] width 41 height 18
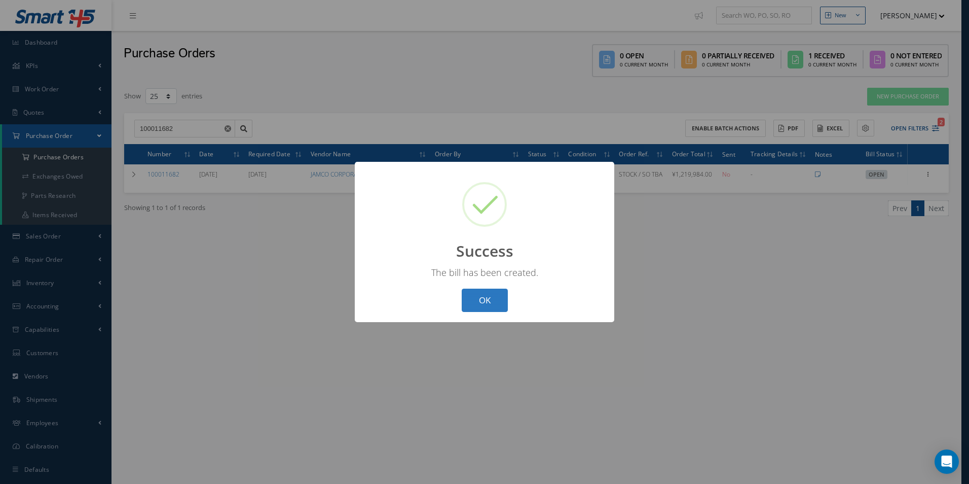
click at [471, 309] on button "OK" at bounding box center [485, 300] width 46 height 24
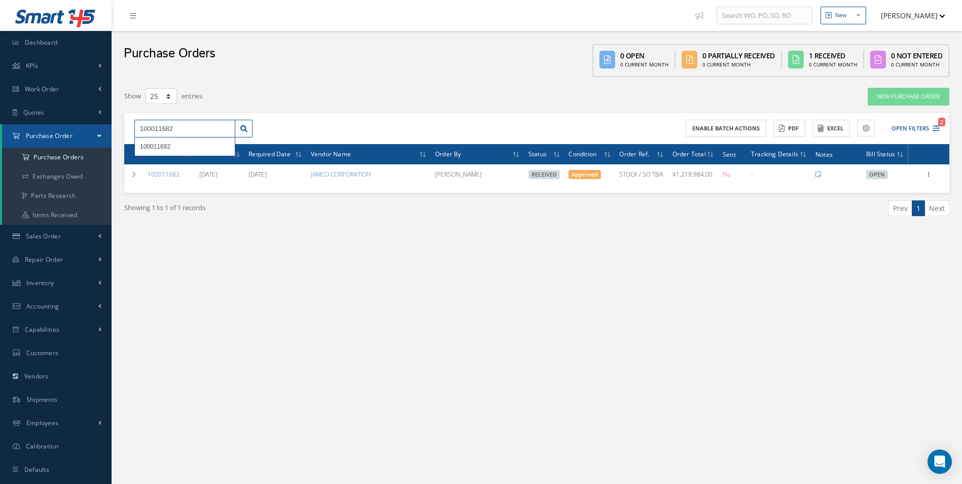
drag, startPoint x: 185, startPoint y: 131, endPoint x: 15, endPoint y: 131, distance: 169.8
click at [24, 131] on div "Smart 145 Dashboard KPIs Work Order Accounting Work Order Work Order Work Order…" at bounding box center [481, 252] width 962 height 504
paste input "719"
type input "100011719"
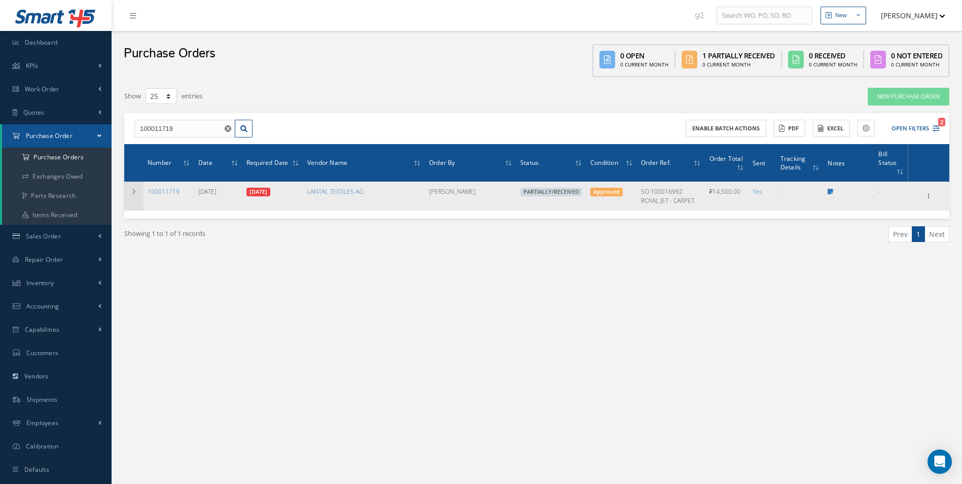
click at [134, 190] on icon at bounding box center [133, 192] width 7 height 6
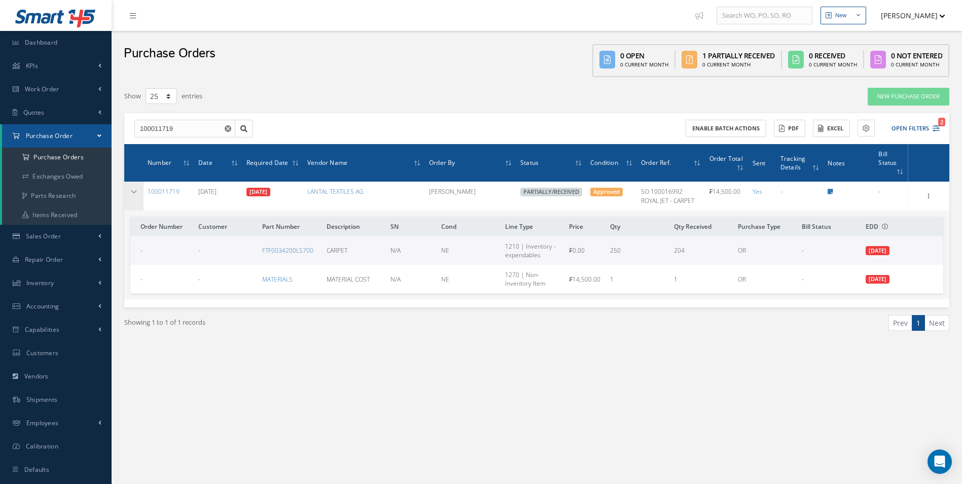
click at [134, 189] on icon at bounding box center [133, 192] width 7 height 6
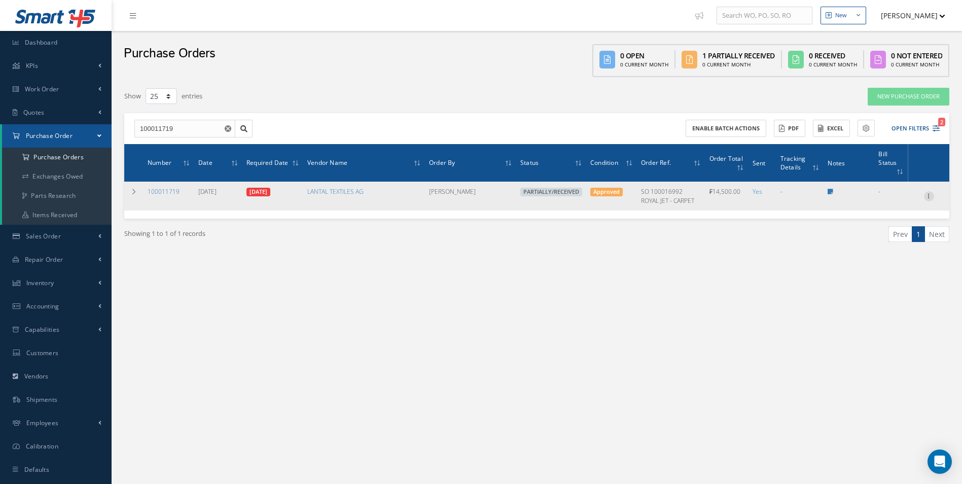
click at [929, 201] on div at bounding box center [929, 196] width 10 height 10
click at [896, 243] on link "Create Bill" at bounding box center [882, 241] width 80 height 13
type input "0.00"
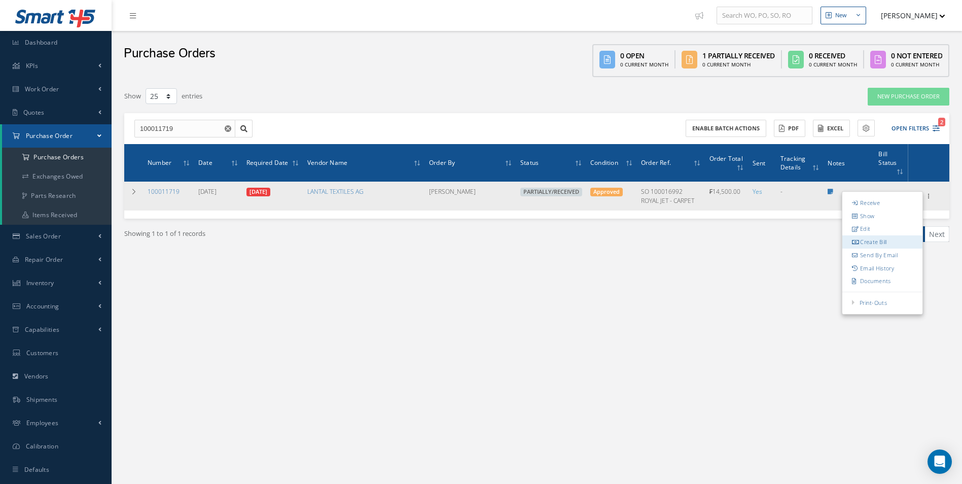
type input "0.00"
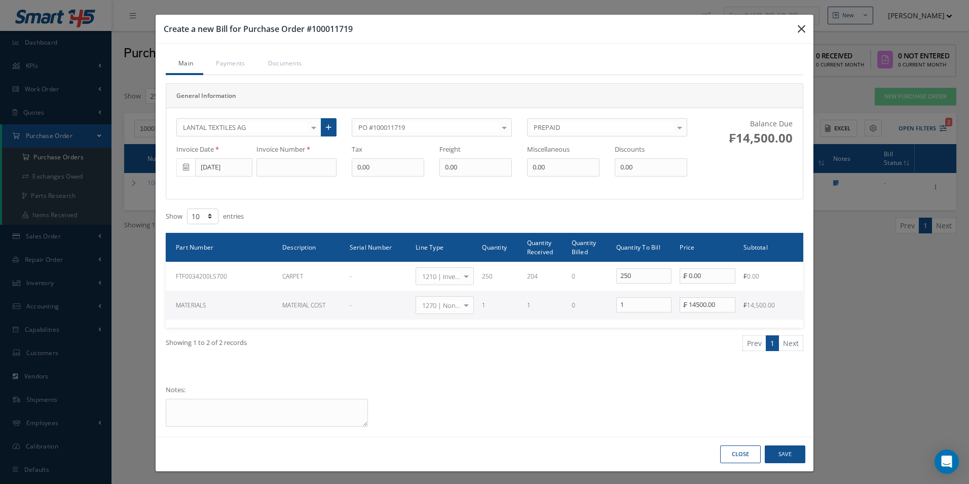
click at [798, 28] on icon "button" at bounding box center [802, 29] width 8 height 12
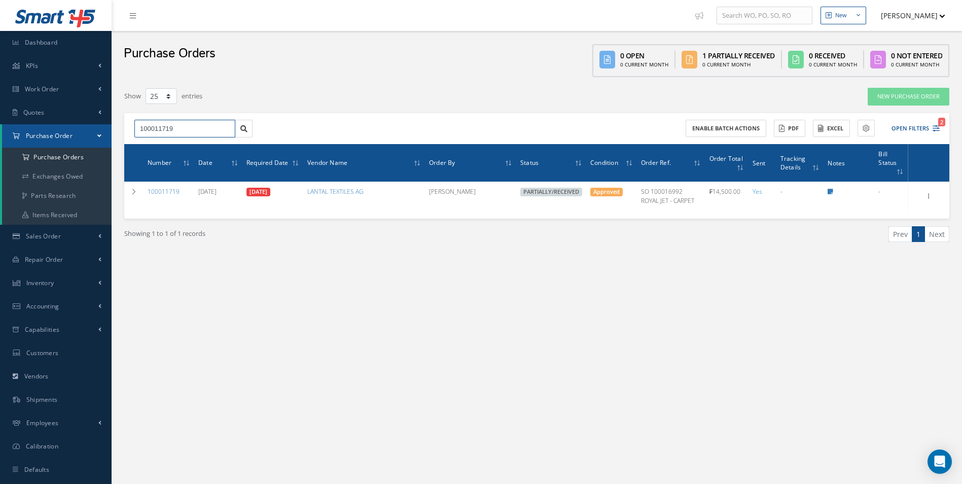
drag, startPoint x: 190, startPoint y: 132, endPoint x: 36, endPoint y: 133, distance: 154.1
click at [61, 135] on div "Smart 145 Dashboard KPIs Work Order Accounting Work Order Work Order Work Order…" at bounding box center [481, 252] width 962 height 504
paste input "680"
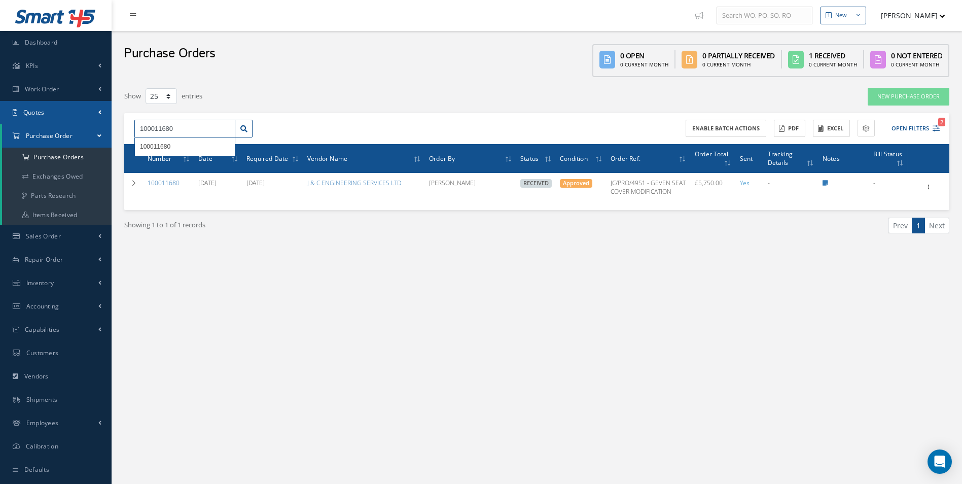
drag, startPoint x: 190, startPoint y: 131, endPoint x: 0, endPoint y: 123, distance: 189.8
click at [0, 134] on html "Smart 145 Dashboard KPIs Work Order Accounting Work Order Work Order Work Order…" at bounding box center [481, 242] width 962 height 484
type input "100011740"
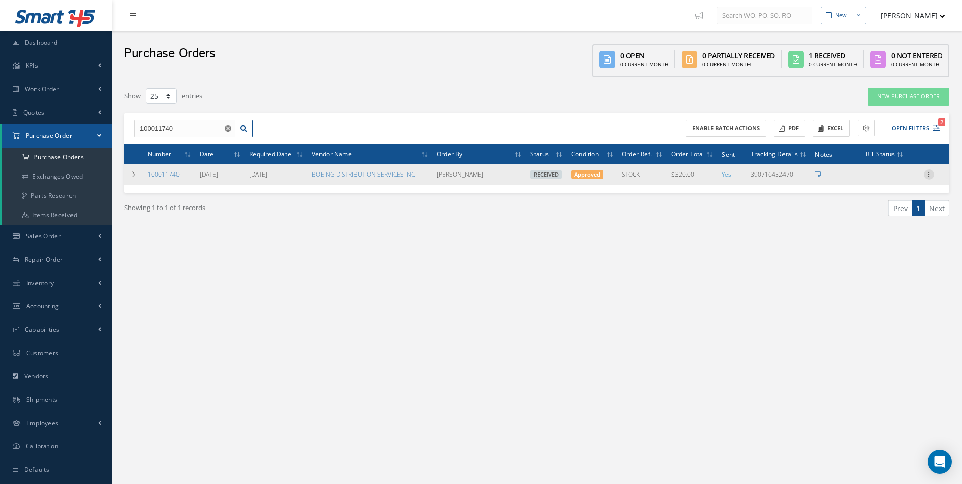
click at [926, 177] on icon at bounding box center [929, 173] width 10 height 8
click at [882, 222] on link "Create Bill" at bounding box center [882, 219] width 80 height 13
type input "0.00"
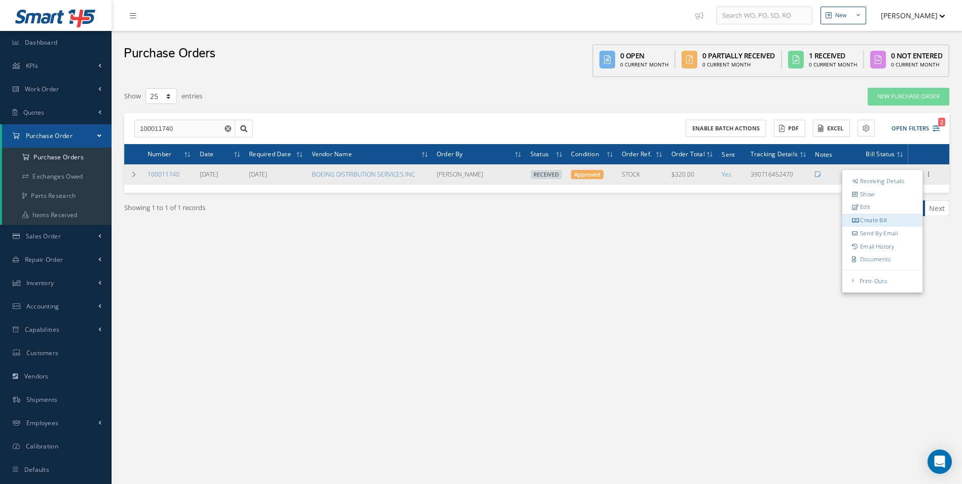
type input "0.00"
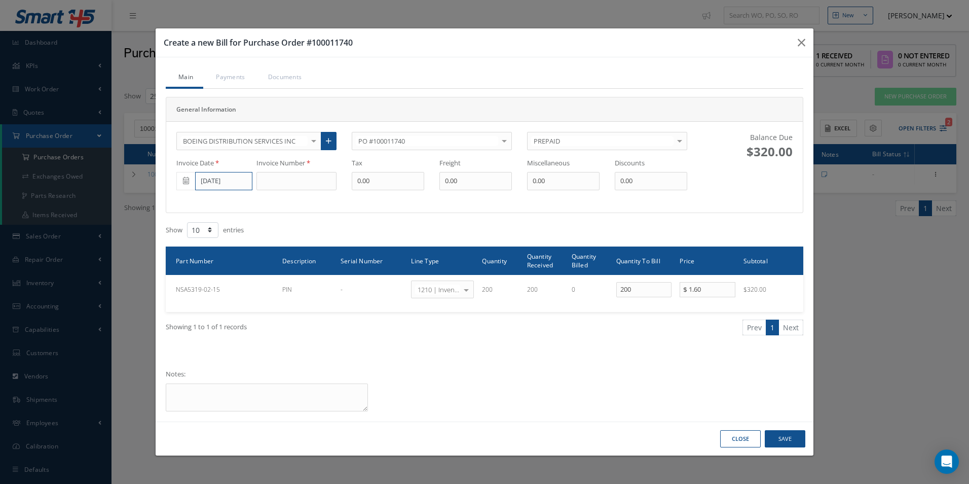
click at [230, 183] on input "[DATE]" at bounding box center [223, 181] width 57 height 18
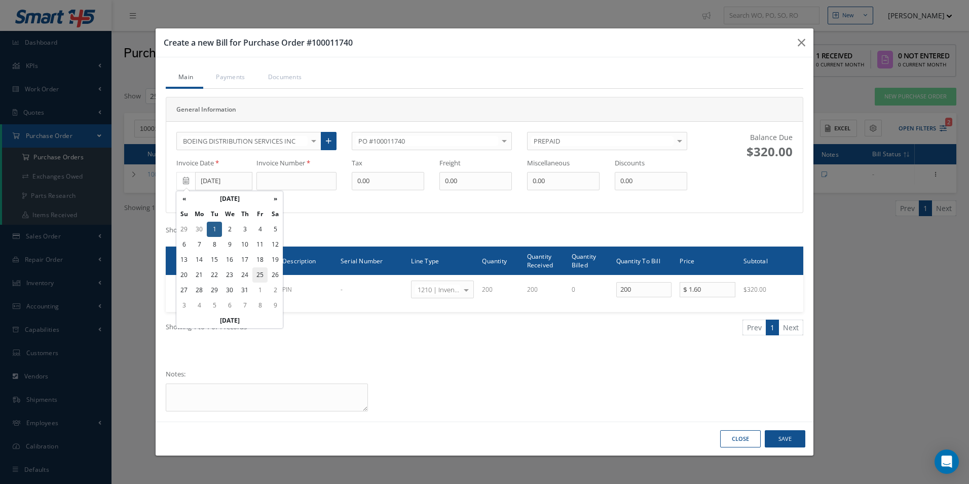
click at [258, 275] on td "25" at bounding box center [259, 274] width 15 height 15
type input "[DATE]"
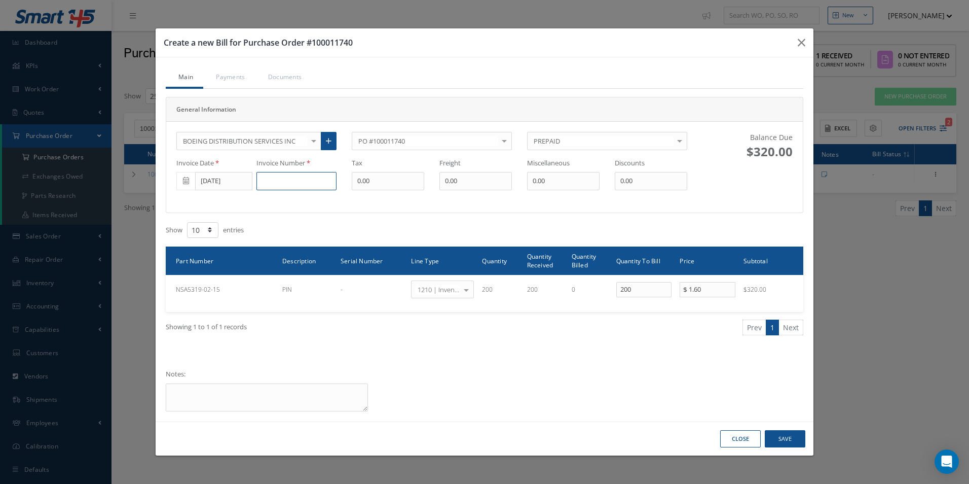
click at [281, 186] on input at bounding box center [296, 181] width 80 height 18
click at [309, 178] on input at bounding box center [296, 181] width 80 height 18
type input "PF072525"
click at [772, 436] on button "Save" at bounding box center [785, 439] width 41 height 18
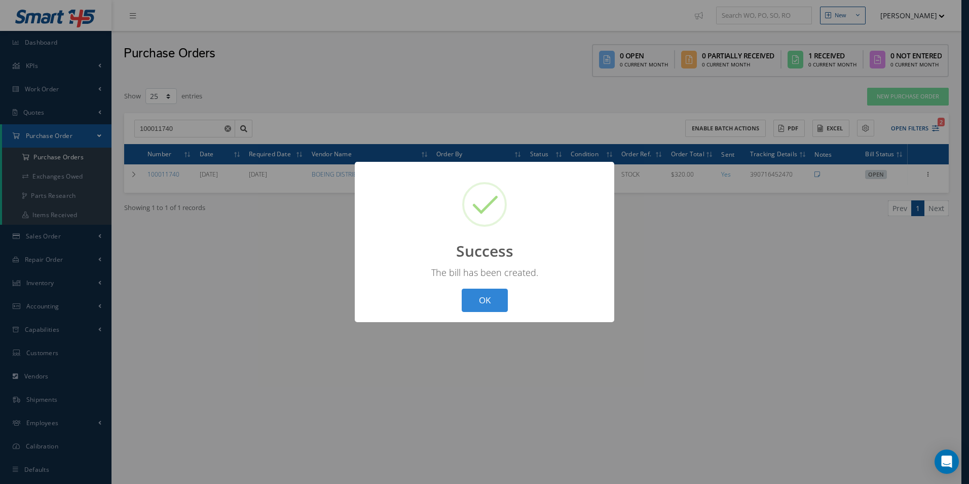
drag, startPoint x: 497, startPoint y: 302, endPoint x: 552, endPoint y: 387, distance: 101.1
click at [497, 302] on button "OK" at bounding box center [485, 300] width 46 height 24
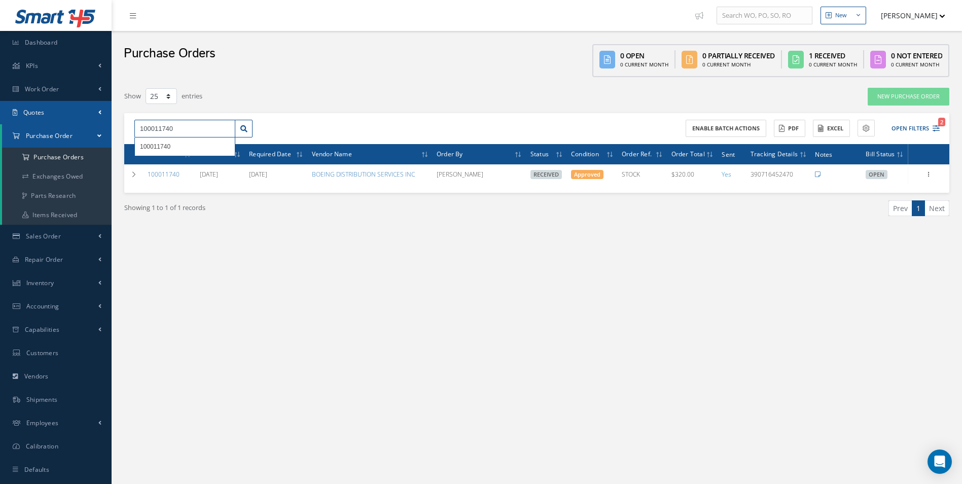
drag, startPoint x: 197, startPoint y: 128, endPoint x: 82, endPoint y: 123, distance: 115.2
click at [82, 123] on div "Smart 145 Dashboard KPIs Work Order Accounting Work Order Work Order Work Order…" at bounding box center [481, 252] width 962 height 504
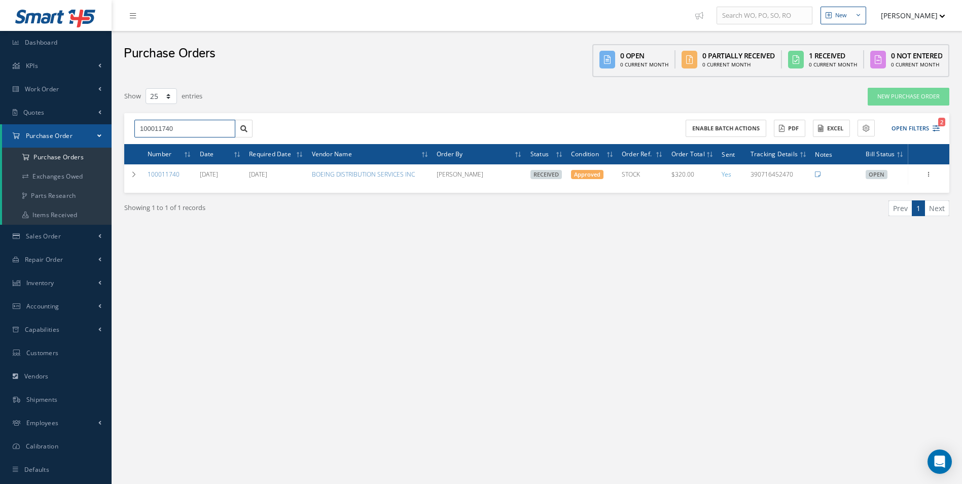
click at [187, 134] on input "100011740" at bounding box center [184, 129] width 101 height 18
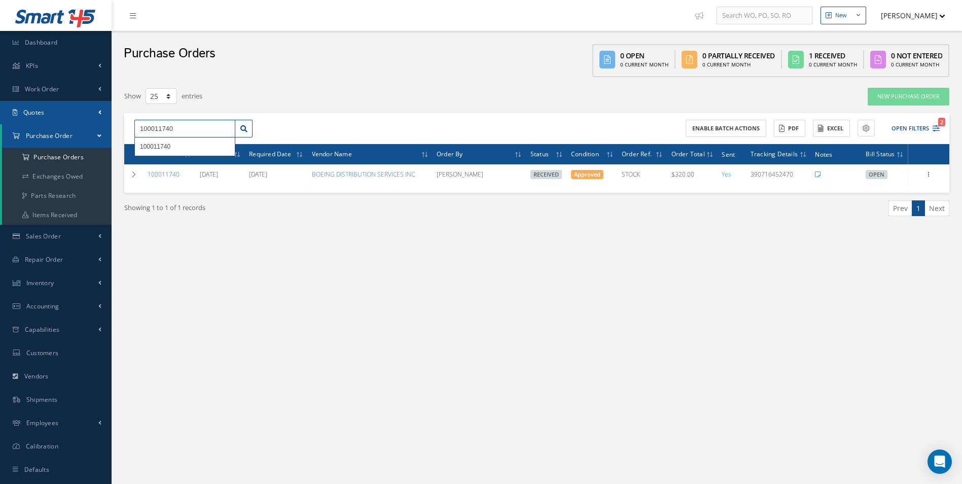
drag, startPoint x: 198, startPoint y: 129, endPoint x: 87, endPoint y: 123, distance: 110.7
click at [89, 123] on div "Smart 145 Dashboard KPIs Work Order Accounting Work Order Work Order Work Order…" at bounding box center [481, 252] width 962 height 504
type input "100011837"
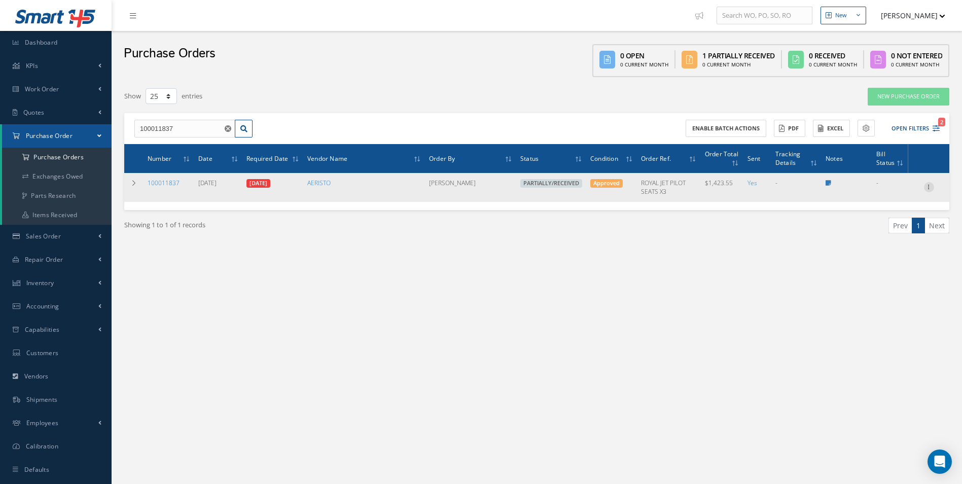
click at [932, 191] on div at bounding box center [929, 187] width 10 height 10
click at [878, 232] on link "Create Bill" at bounding box center [882, 233] width 80 height 13
type input "0.00"
type input "47.00"
type input "0.00"
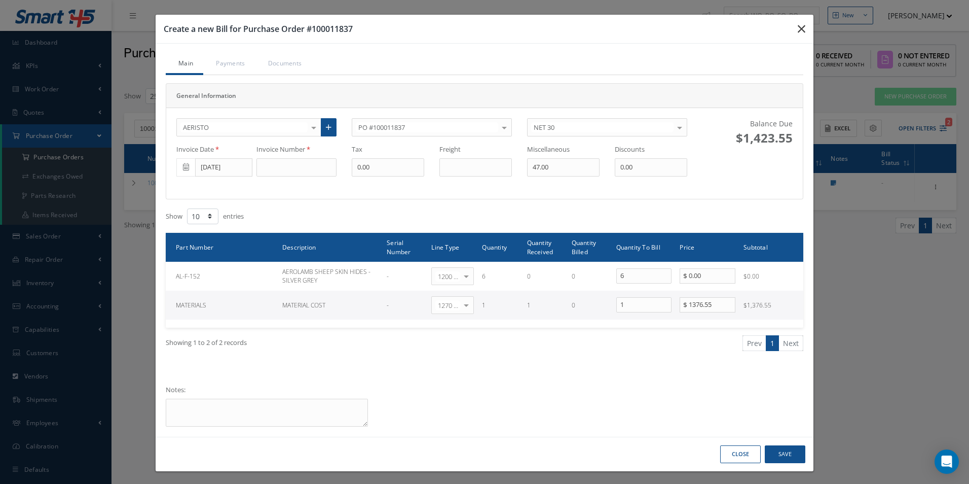
click at [793, 34] on button "button" at bounding box center [802, 29] width 24 height 28
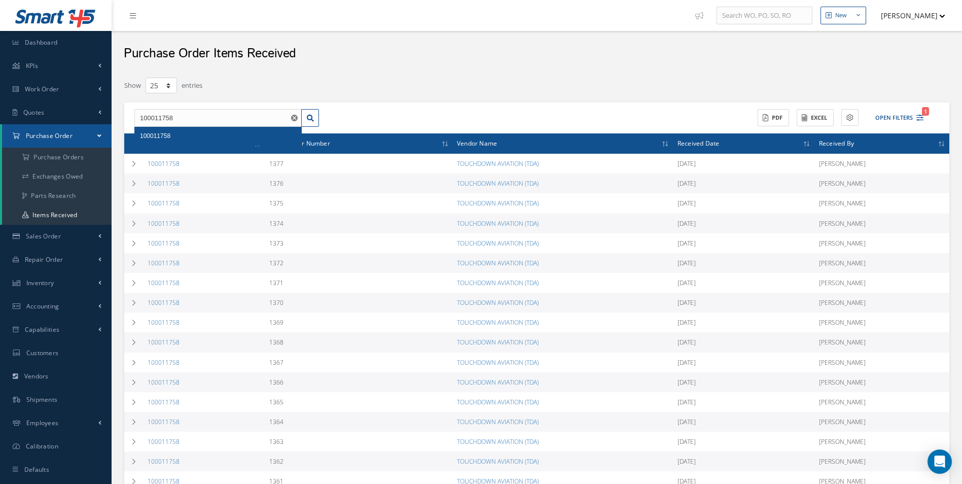
select select "25"
click at [265, 119] on input "100011758" at bounding box center [217, 118] width 167 height 18
drag, startPoint x: 265, startPoint y: 119, endPoint x: 52, endPoint y: 118, distance: 212.4
click at [52, 118] on div "Smart 145 Dashboard KPIs Work Order Accounting Work Order Work Order Work Order…" at bounding box center [481, 363] width 962 height 727
